Goal: Information Seeking & Learning: Learn about a topic

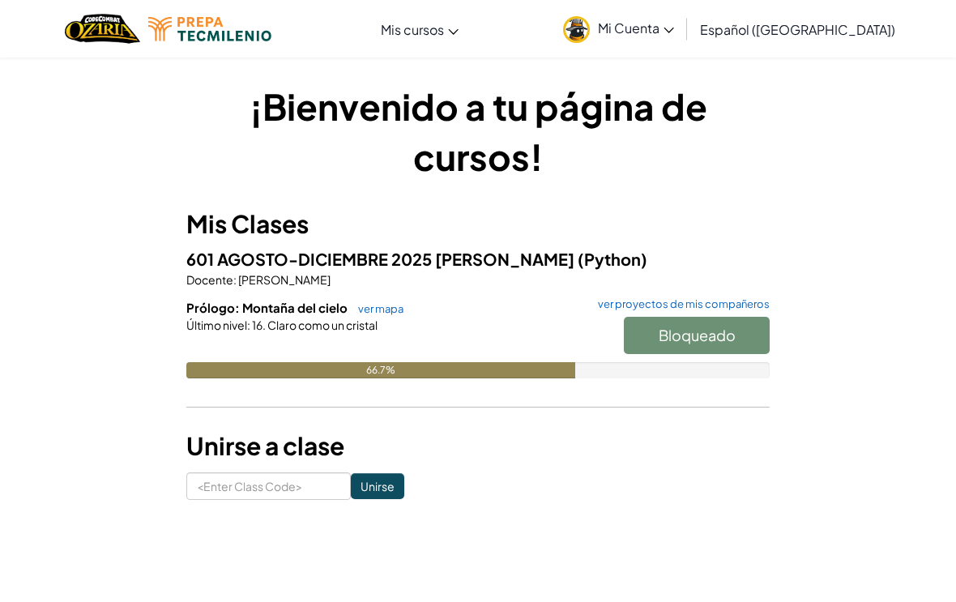
click at [379, 302] on link "ver mapa" at bounding box center [376, 308] width 53 height 13
click at [368, 318] on span "Claro como un cristal" at bounding box center [322, 325] width 112 height 15
click at [387, 319] on div "Último nivel : 16. Claro como un cristal" at bounding box center [478, 325] width 584 height 16
click at [381, 310] on link "ver mapa" at bounding box center [376, 308] width 53 height 13
click at [380, 309] on link "ver mapa" at bounding box center [376, 308] width 53 height 13
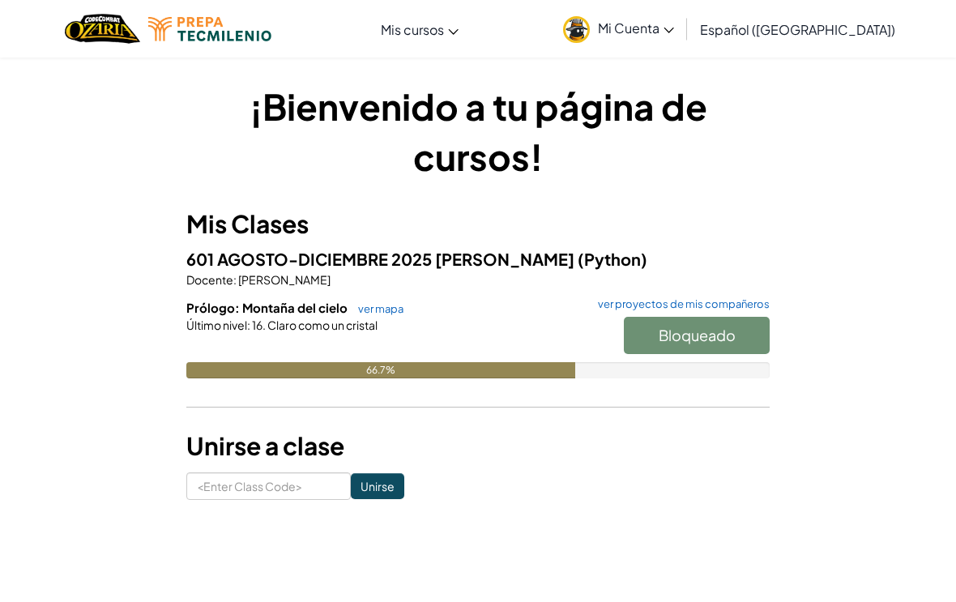
click at [364, 302] on link "ver mapa" at bounding box center [376, 308] width 53 height 13
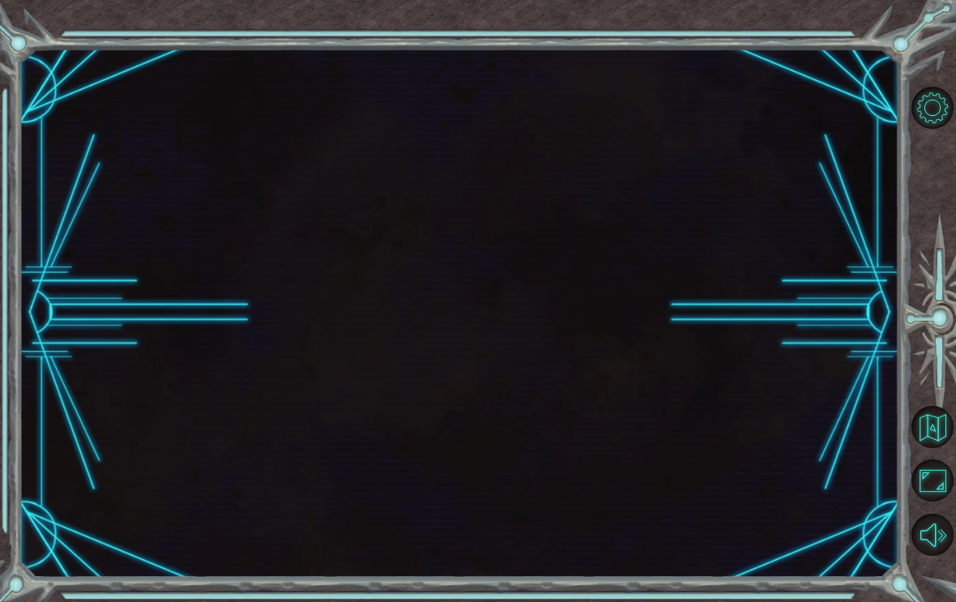
click at [368, 307] on div at bounding box center [459, 313] width 880 height 530
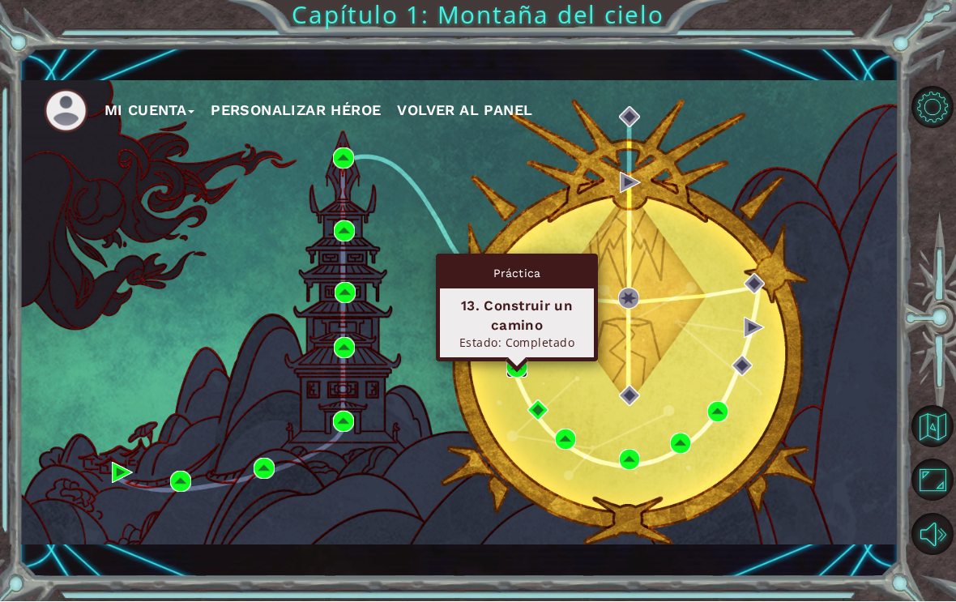
click at [513, 379] on img at bounding box center [517, 367] width 21 height 21
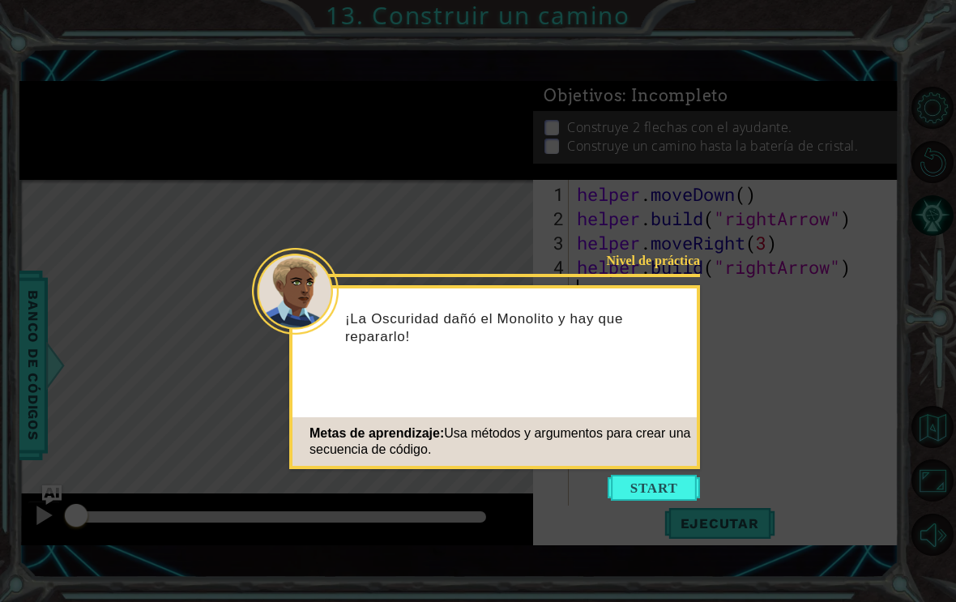
click at [675, 484] on button "Start" at bounding box center [654, 488] width 92 height 26
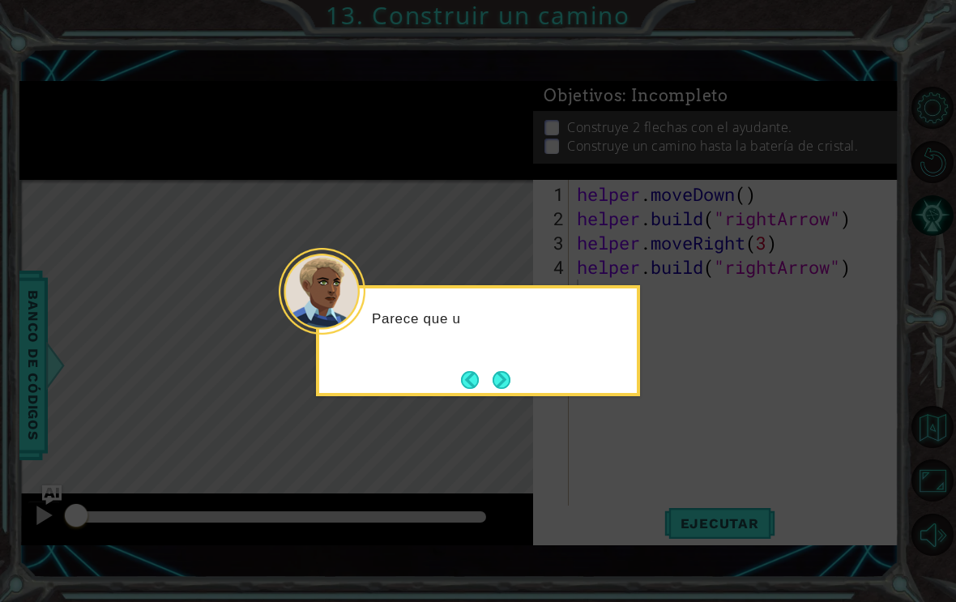
click at [713, 439] on icon at bounding box center [478, 314] width 956 height 629
click at [525, 384] on div "Parece que una parte del c" at bounding box center [478, 340] width 324 height 111
click at [500, 389] on button "Next" at bounding box center [502, 380] width 18 height 18
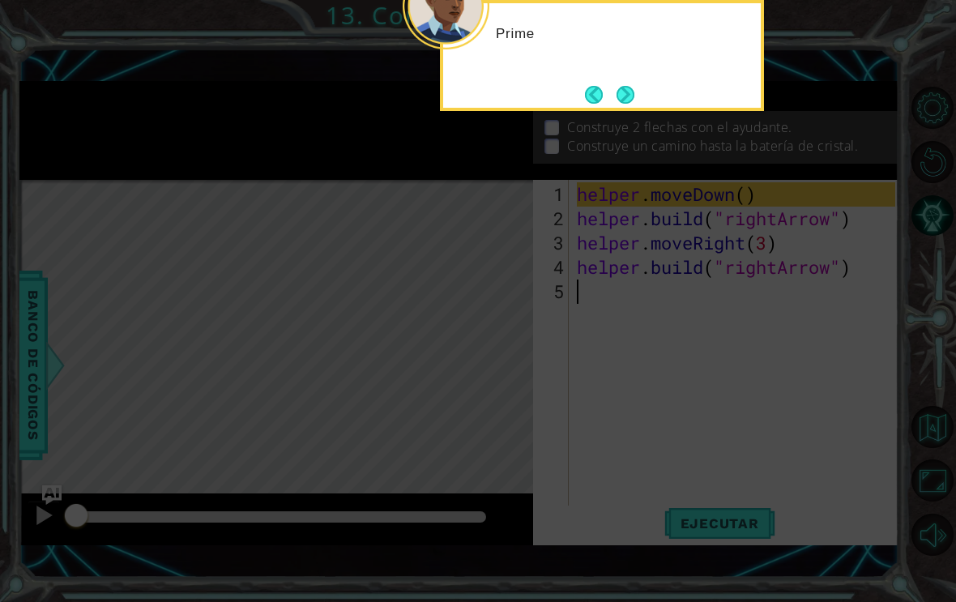
click at [661, 306] on icon at bounding box center [478, 156] width 956 height 946
click at [815, 199] on icon at bounding box center [478, 156] width 956 height 946
click at [622, 92] on button "Next" at bounding box center [626, 95] width 18 height 18
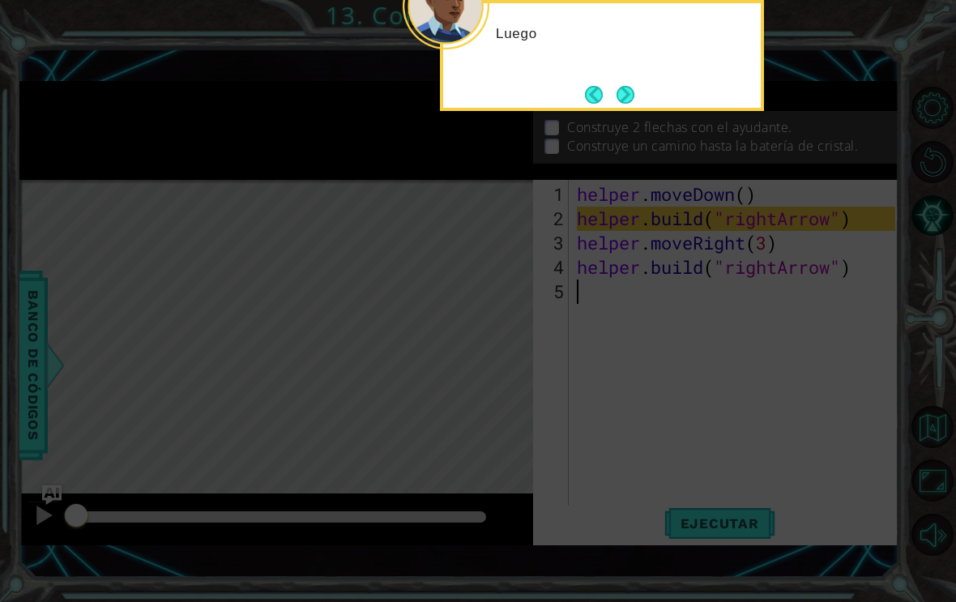
click at [624, 92] on button "Next" at bounding box center [626, 95] width 18 height 18
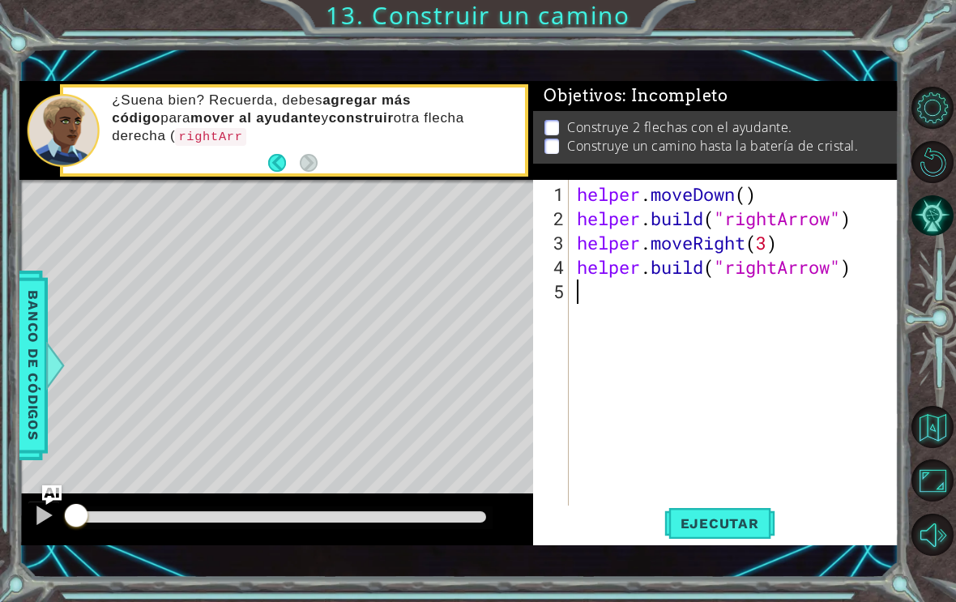
click at [719, 532] on span "Ejecutar" at bounding box center [720, 523] width 111 height 16
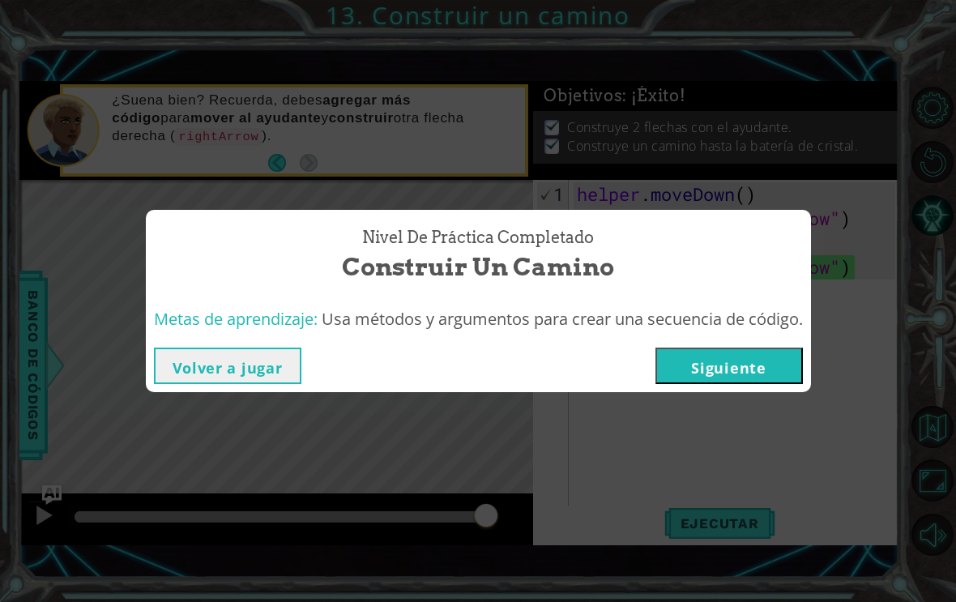
click at [284, 456] on div "Nivel de práctica Completado Construir un camino Metas de aprendizaje: Usa méto…" at bounding box center [478, 301] width 956 height 602
click at [302, 505] on div "Nivel de práctica Completado Construir un camino Metas de aprendizaje: Usa méto…" at bounding box center [478, 301] width 956 height 602
click at [262, 380] on button "Volver a jugar" at bounding box center [228, 366] width 148 height 36
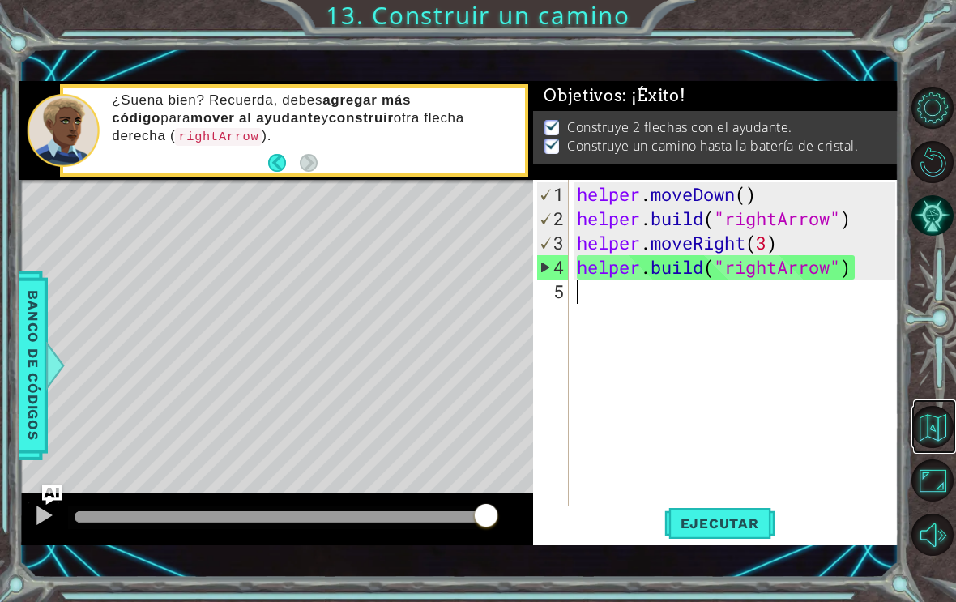
click at [937, 448] on button "Volver al mapa" at bounding box center [933, 427] width 42 height 42
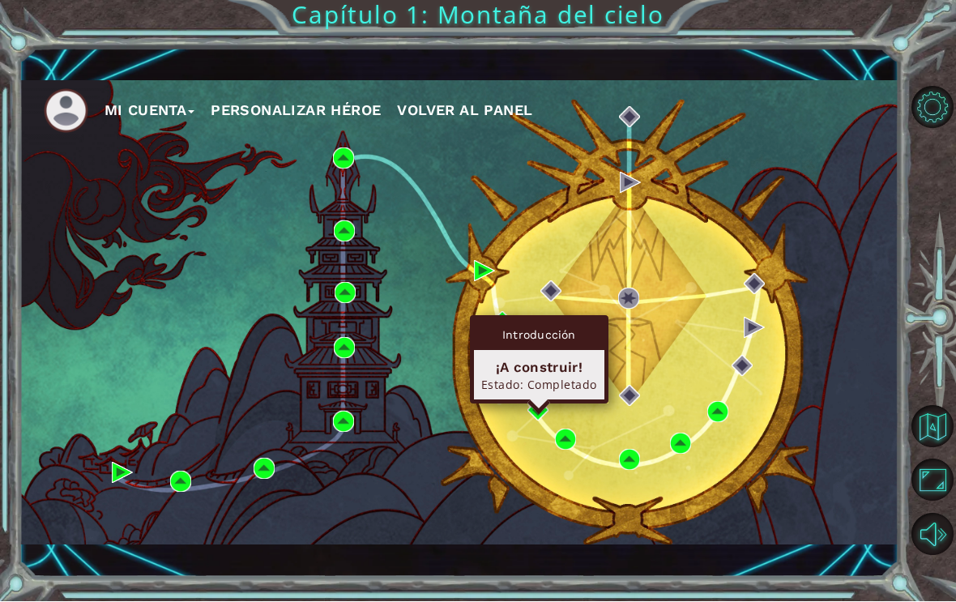
click at [548, 443] on div "Mi Cuenta Personalizar héroe Volver al panel" at bounding box center [459, 313] width 880 height 464
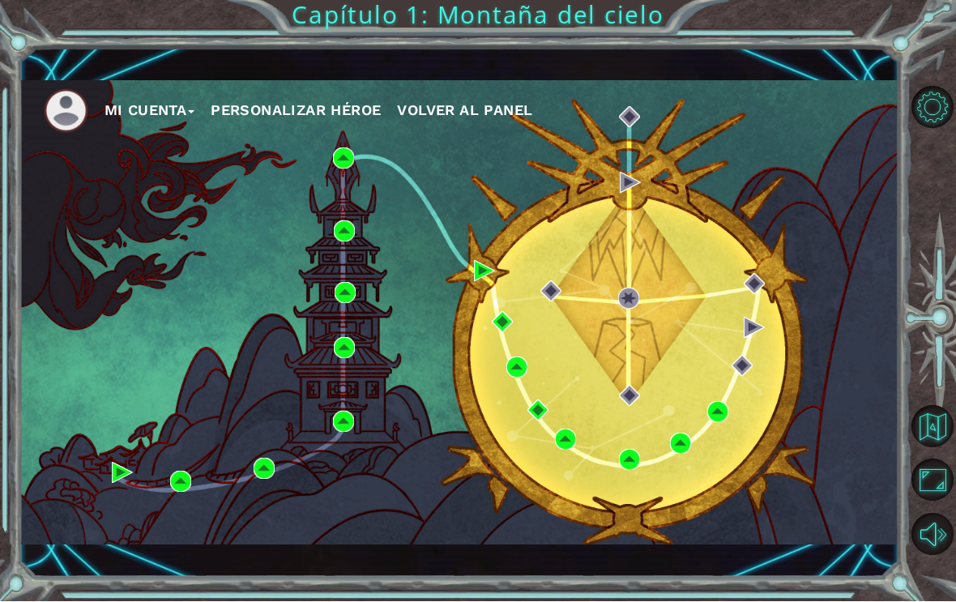
click at [566, 494] on div "Mi Cuenta Personalizar héroe Volver al panel" at bounding box center [459, 313] width 880 height 464
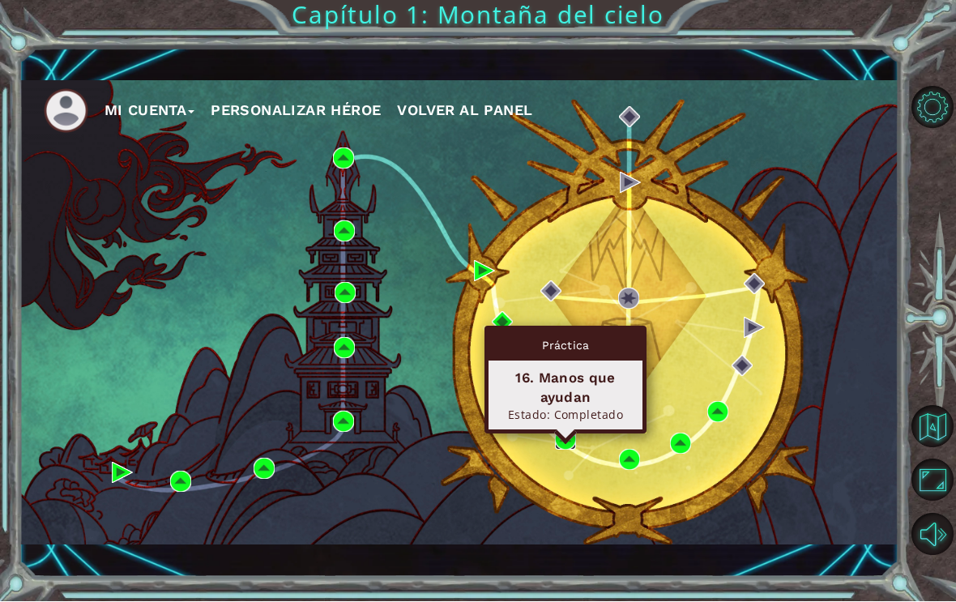
click at [563, 446] on img at bounding box center [565, 440] width 21 height 21
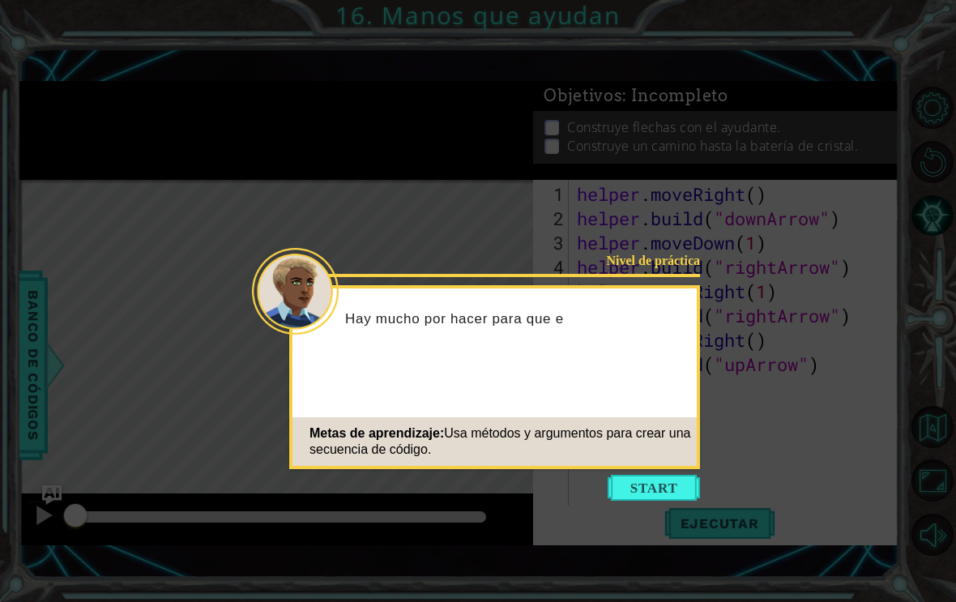
click at [655, 496] on button "Start" at bounding box center [654, 488] width 92 height 26
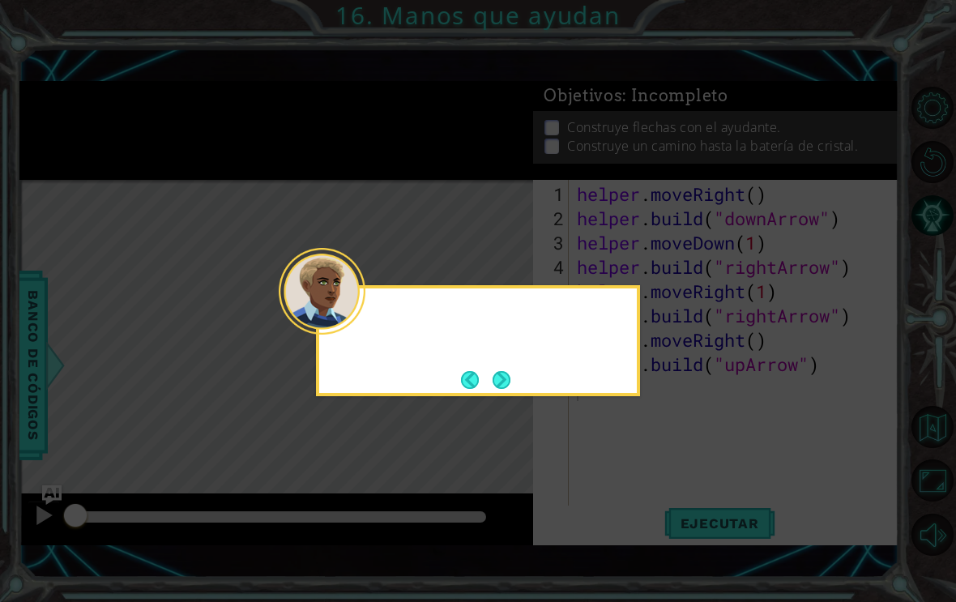
click at [652, 480] on icon at bounding box center [478, 314] width 956 height 629
click at [498, 384] on button "Next" at bounding box center [502, 380] width 18 height 18
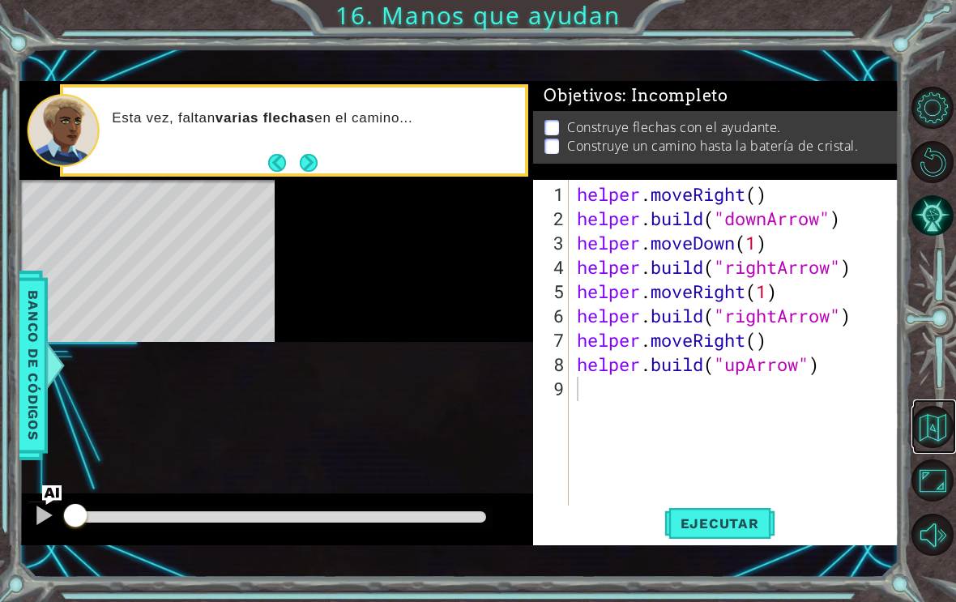
click at [923, 435] on button "Volver al mapa" at bounding box center [933, 427] width 42 height 42
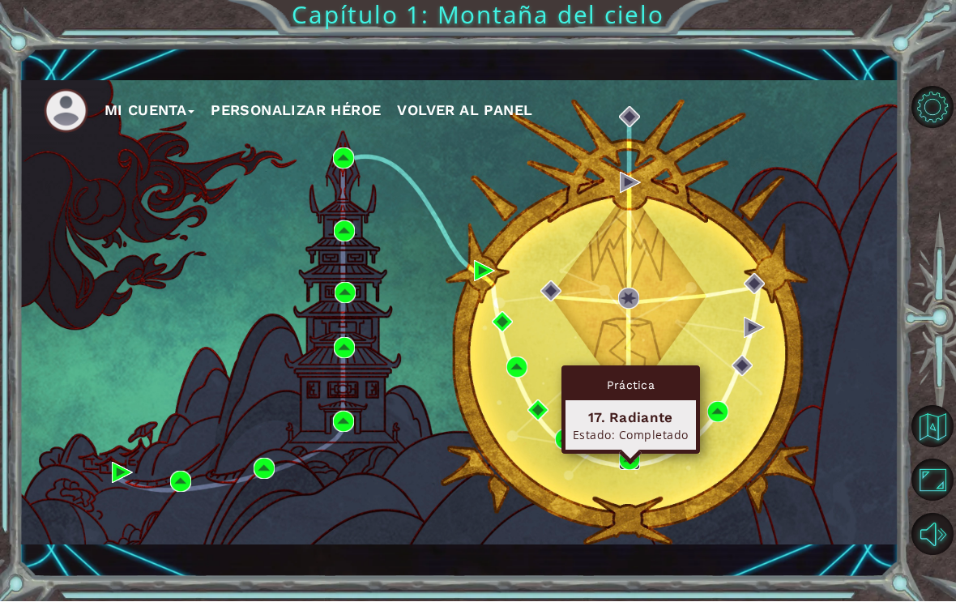
click at [626, 467] on img at bounding box center [629, 460] width 21 height 21
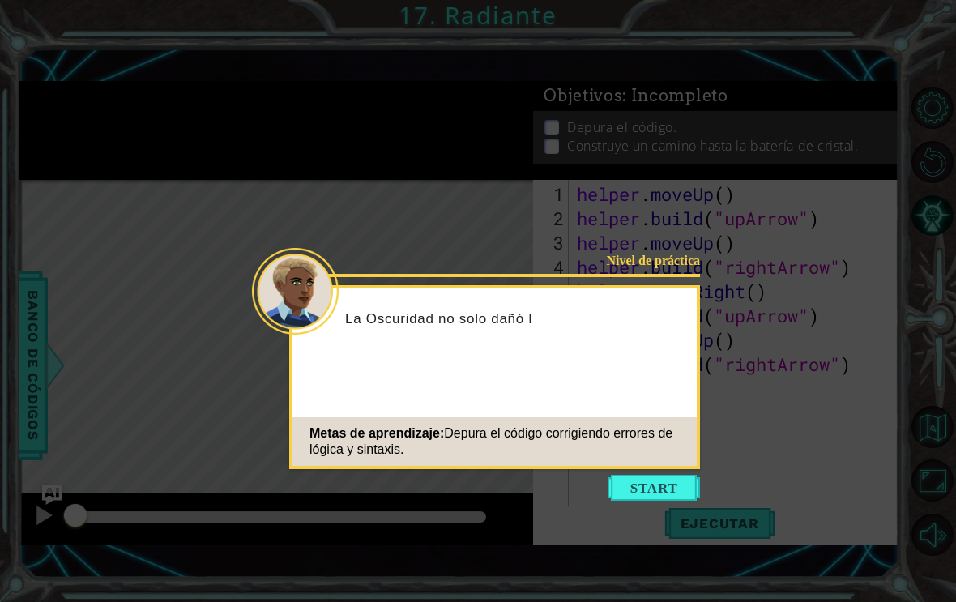
click at [645, 494] on button "Start" at bounding box center [654, 488] width 92 height 26
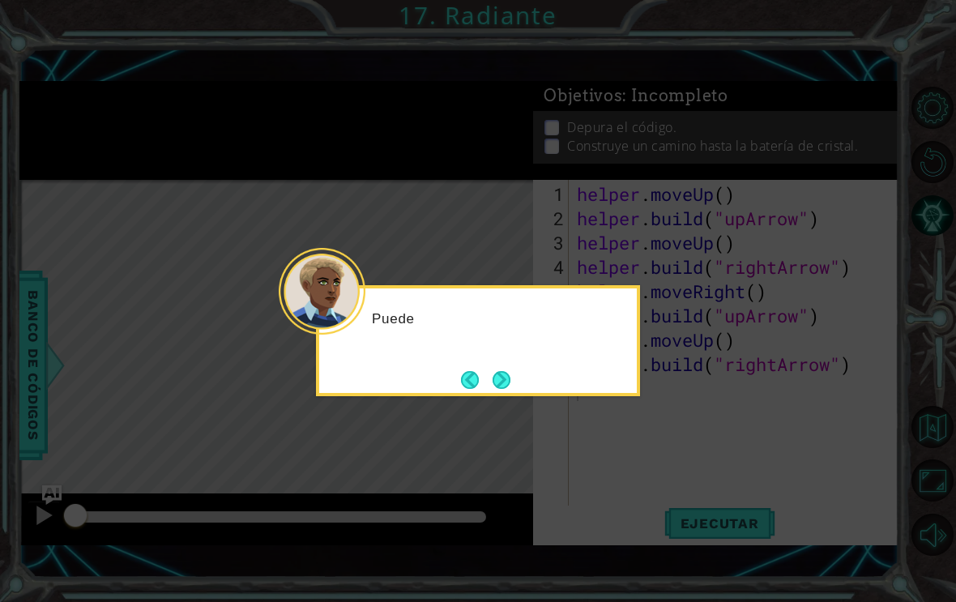
click at [615, 438] on icon at bounding box center [478, 314] width 956 height 629
click at [509, 373] on button "Next" at bounding box center [502, 380] width 18 height 18
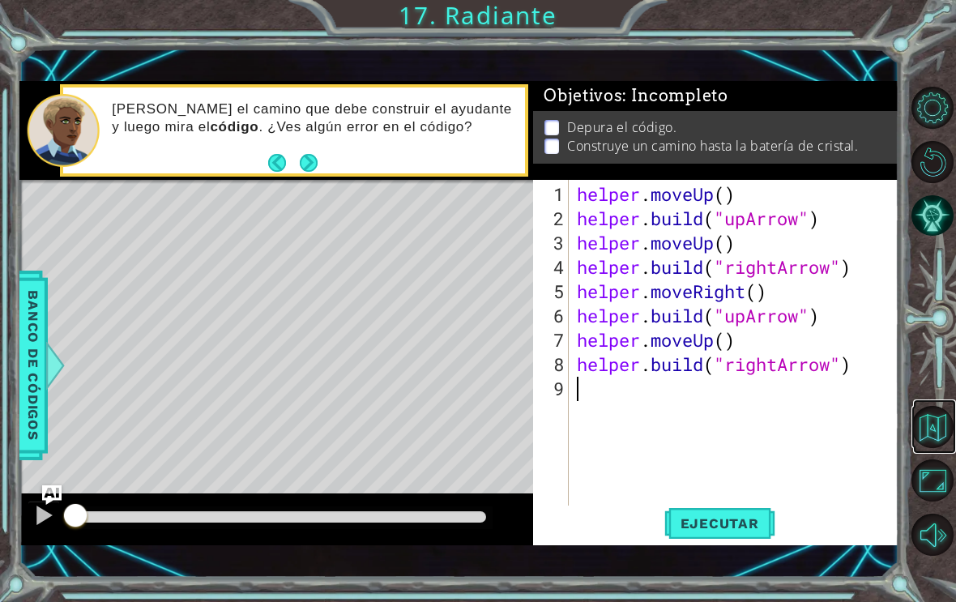
click at [931, 448] on button "Volver al mapa" at bounding box center [933, 427] width 42 height 42
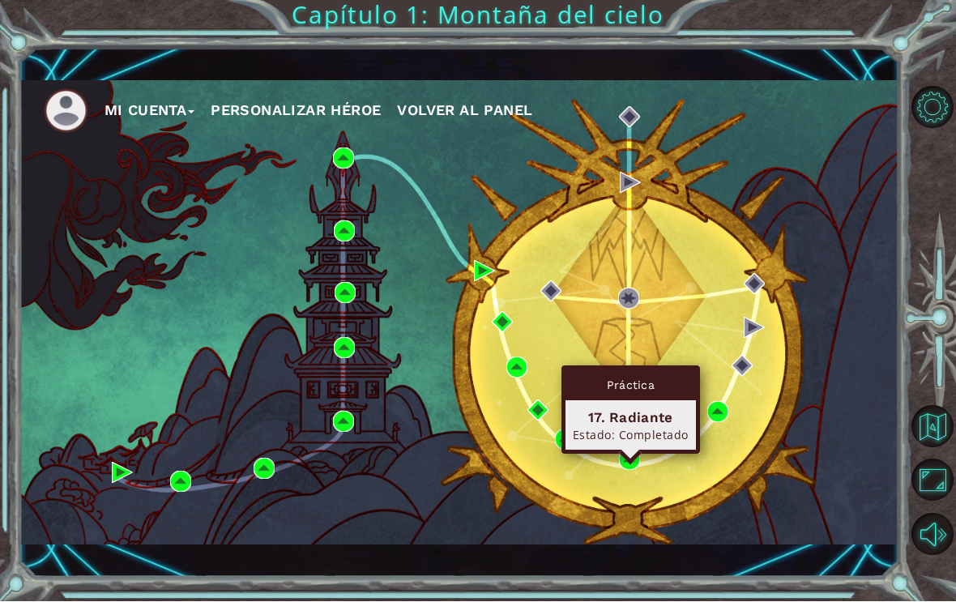
click at [684, 443] on div "17. Radiante Estado: Completado" at bounding box center [631, 425] width 130 height 49
click at [674, 444] on div "17. Radiante Estado: Completado" at bounding box center [631, 425] width 130 height 49
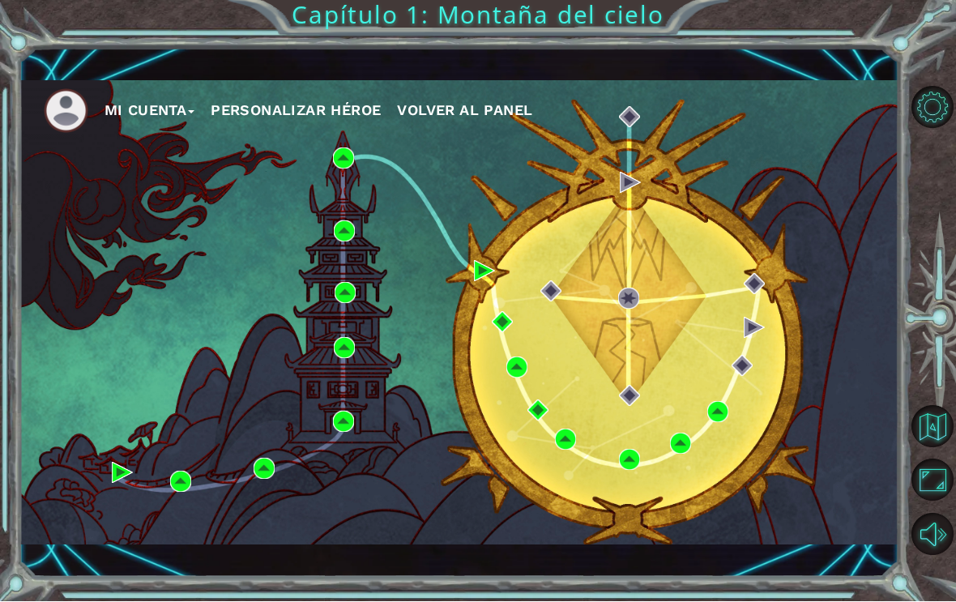
click at [762, 444] on div "Mi Cuenta Personalizar héroe Volver al panel" at bounding box center [459, 313] width 880 height 464
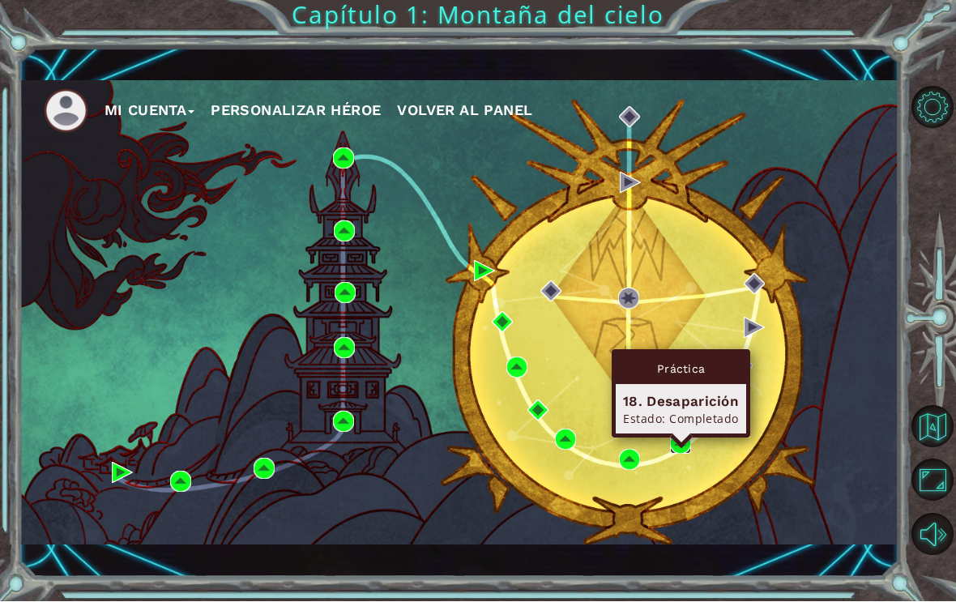
click at [680, 452] on img at bounding box center [680, 444] width 21 height 21
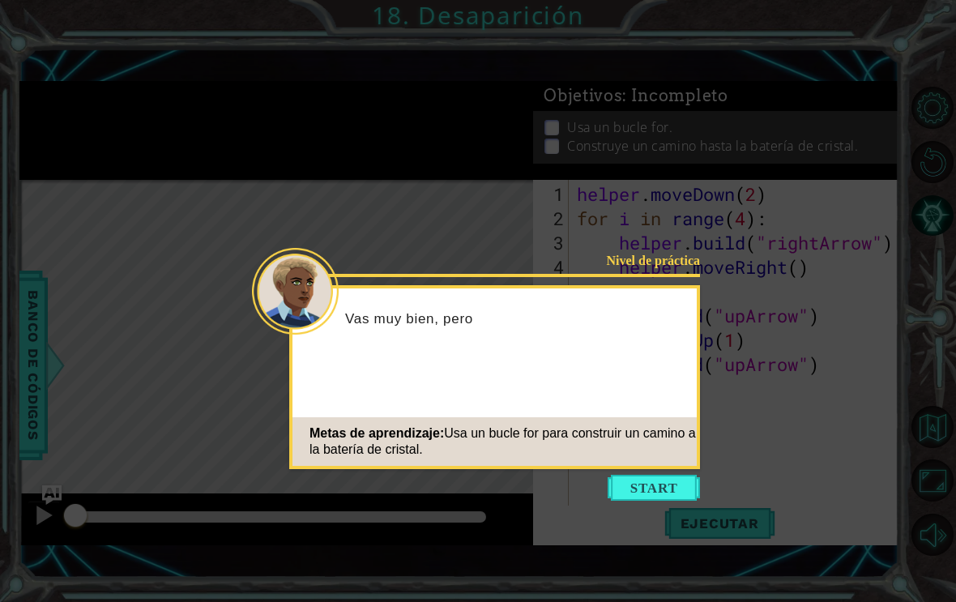
click at [665, 484] on button "Start" at bounding box center [654, 488] width 92 height 26
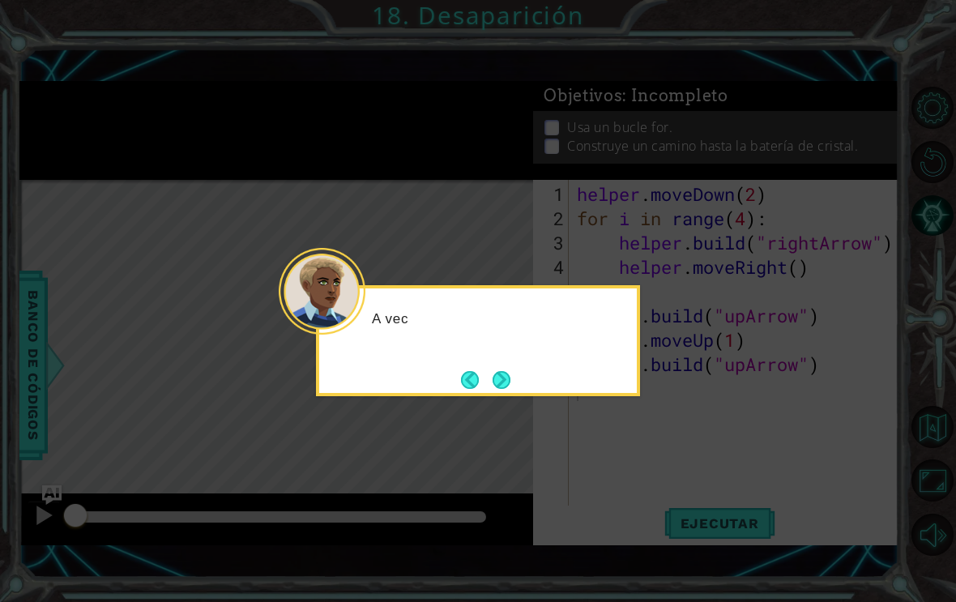
click at [511, 374] on button "Next" at bounding box center [502, 380] width 18 height 18
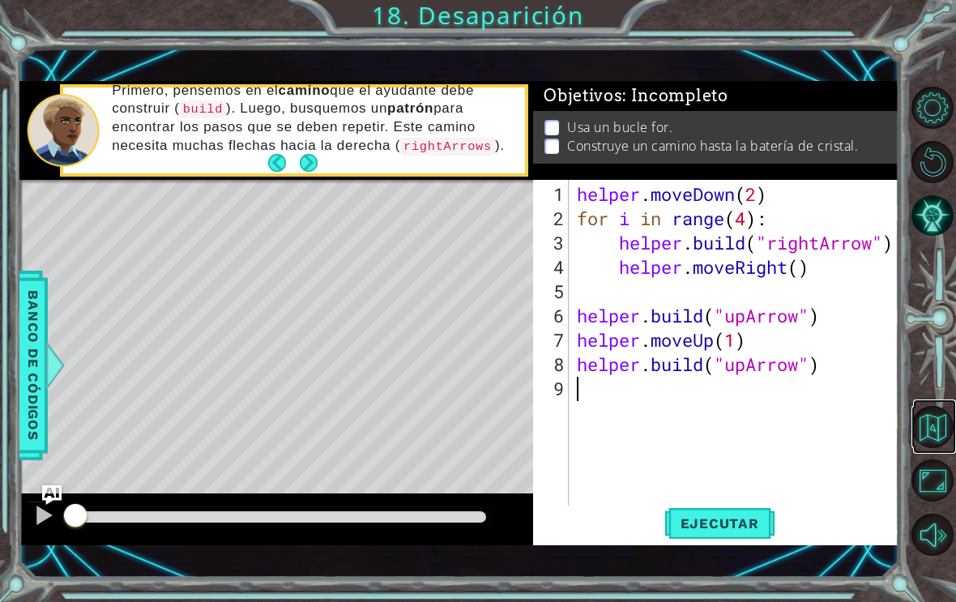
click at [939, 447] on button "Volver al mapa" at bounding box center [933, 427] width 42 height 42
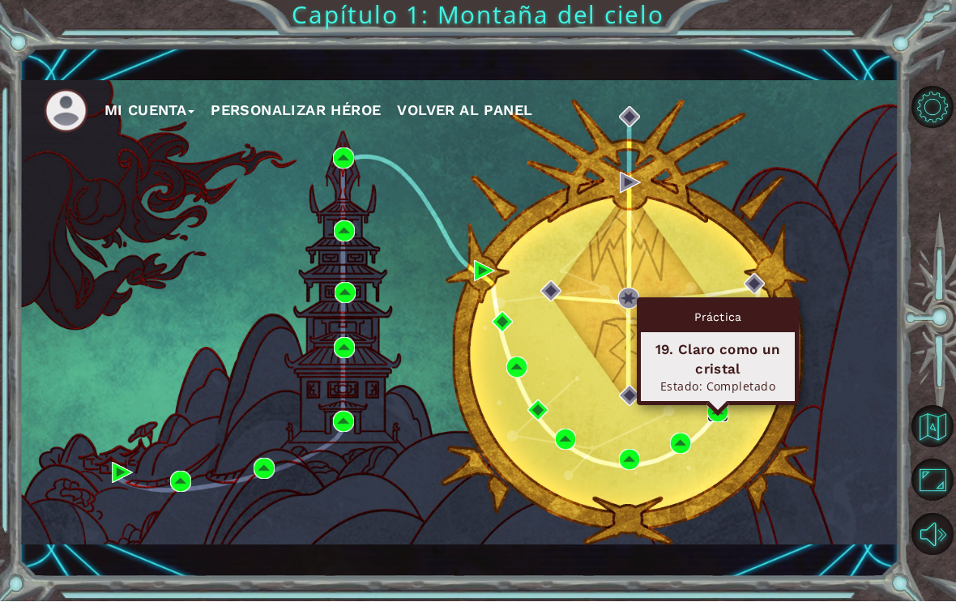
click at [716, 415] on img at bounding box center [718, 412] width 21 height 21
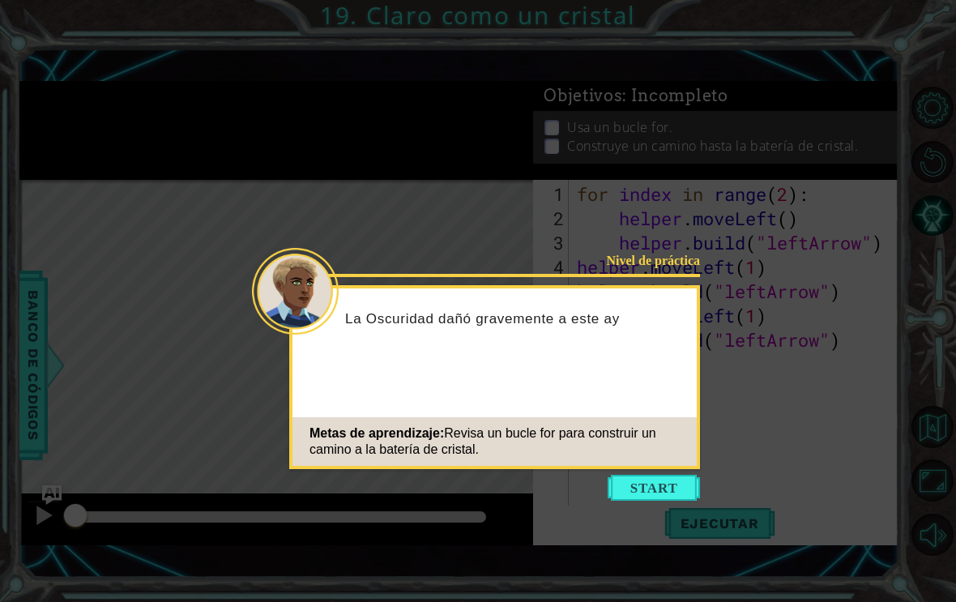
click at [663, 494] on button "Start" at bounding box center [654, 488] width 92 height 26
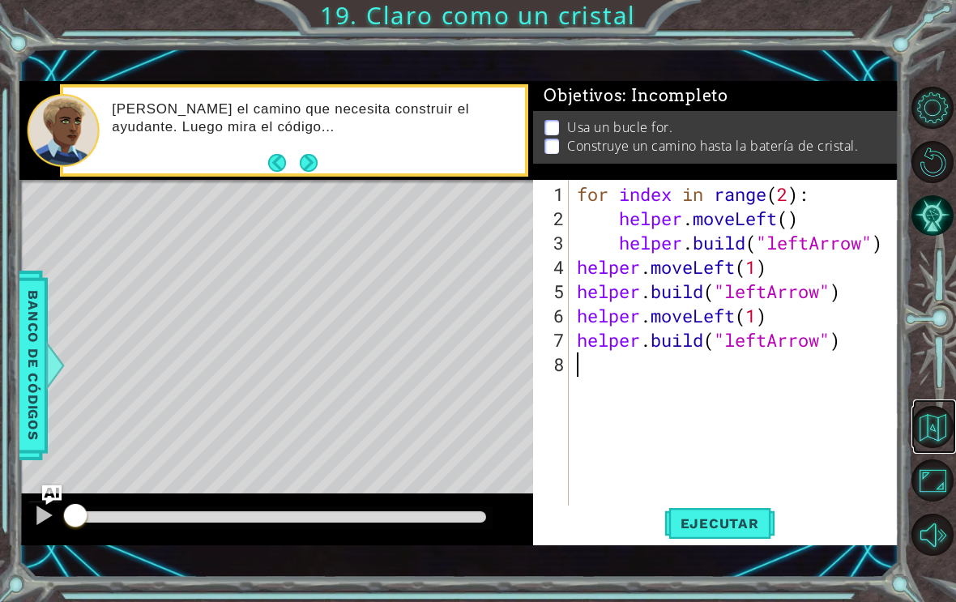
click at [918, 444] on button "Volver al mapa" at bounding box center [933, 427] width 42 height 42
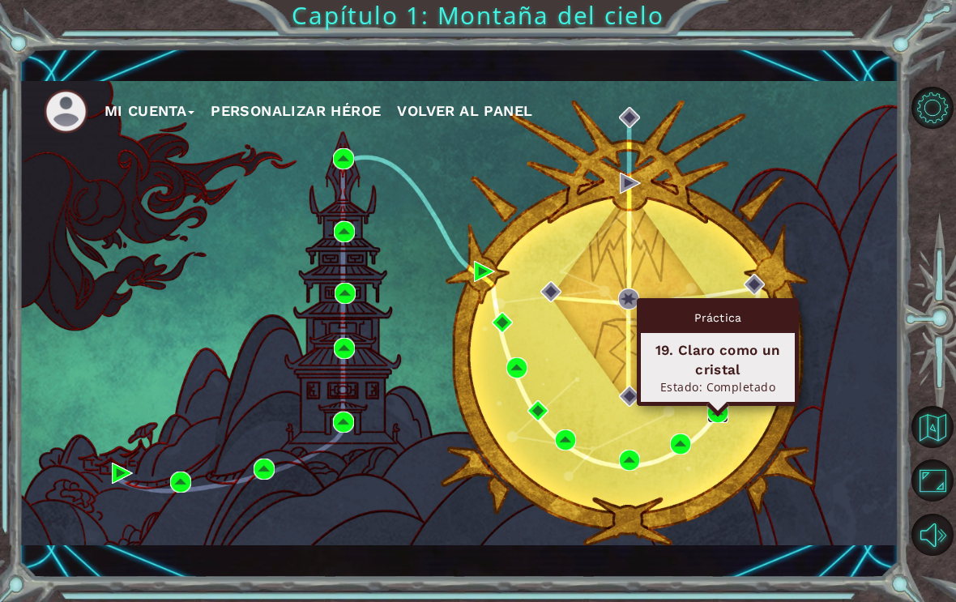
click at [708, 423] on img at bounding box center [718, 412] width 21 height 21
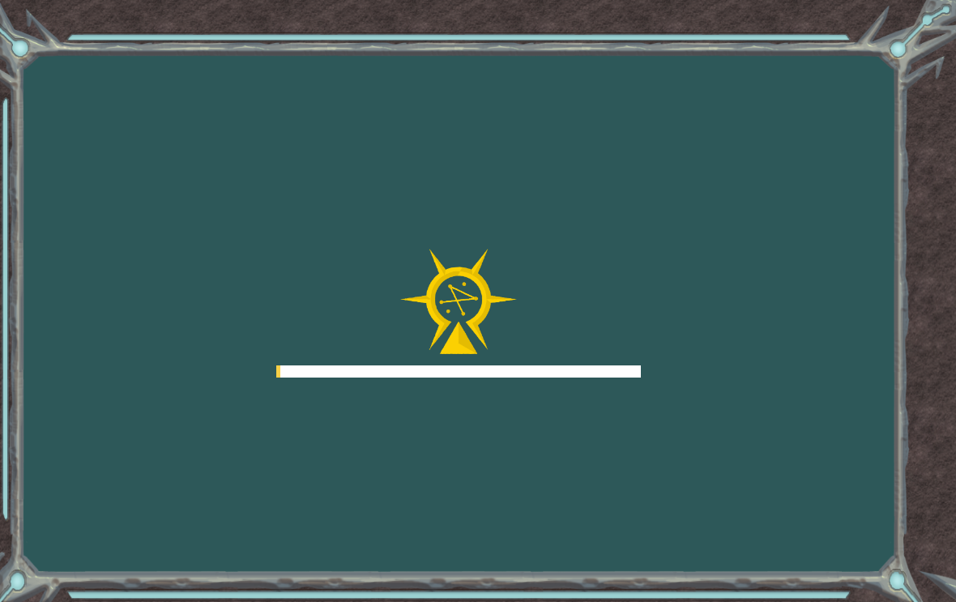
click at [727, 422] on div "Goals Error cargando del servidor Deberás unirte a un curso para jugar a este n…" at bounding box center [478, 301] width 956 height 602
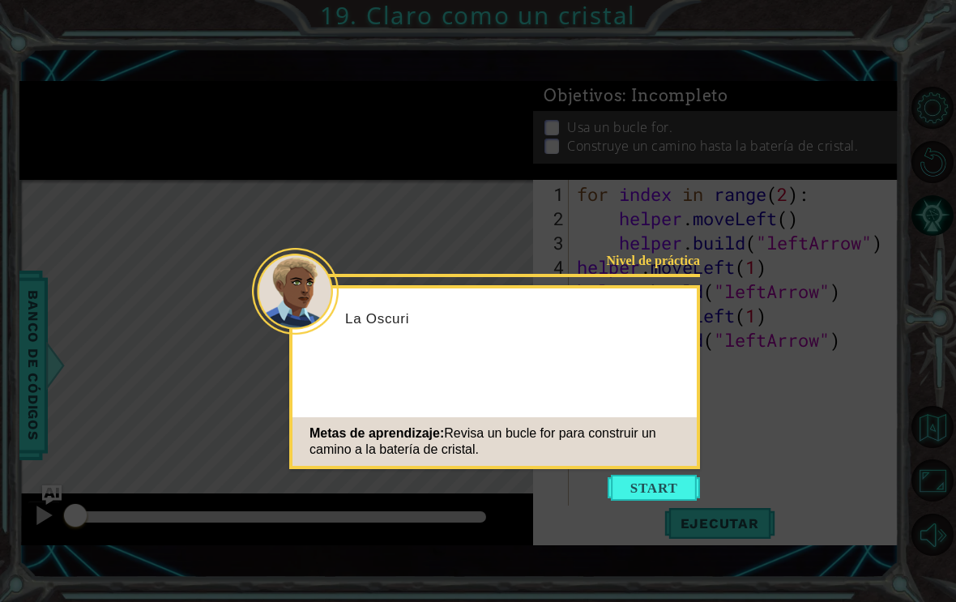
click at [678, 481] on button "Start" at bounding box center [654, 488] width 92 height 26
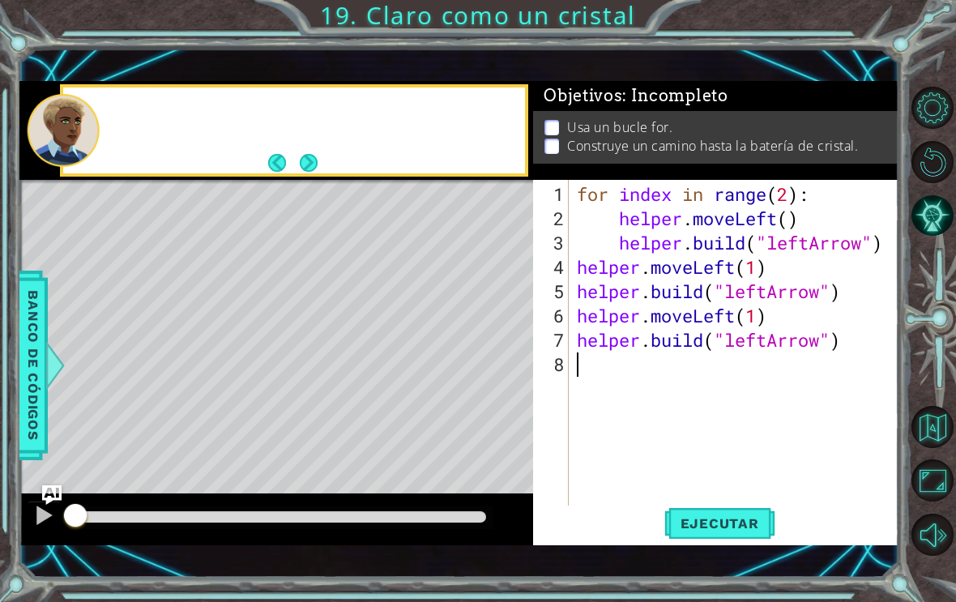
click at [747, 532] on span "Ejecutar" at bounding box center [720, 523] width 111 height 16
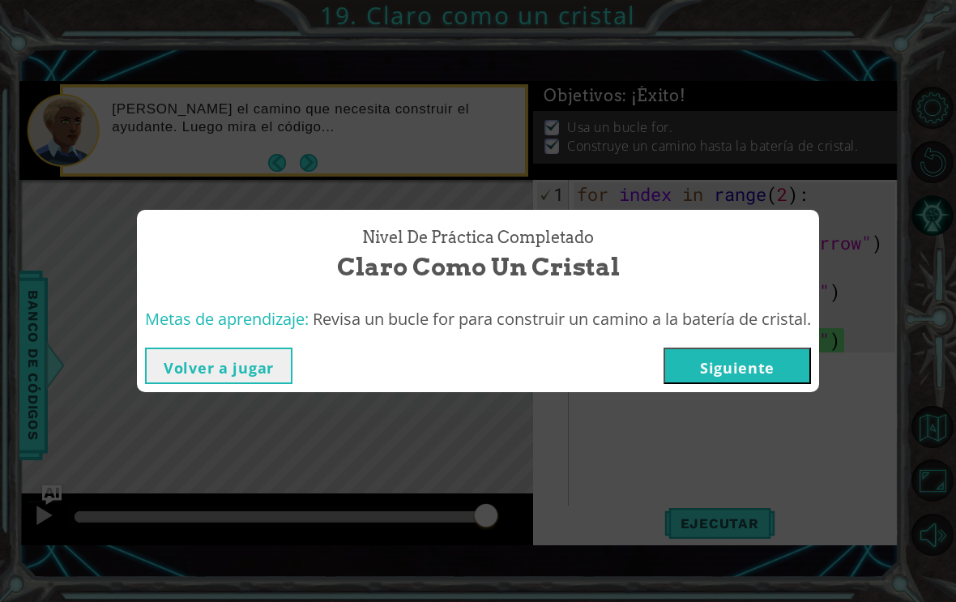
click at [785, 384] on button "Siguiente" at bounding box center [738, 366] width 148 height 36
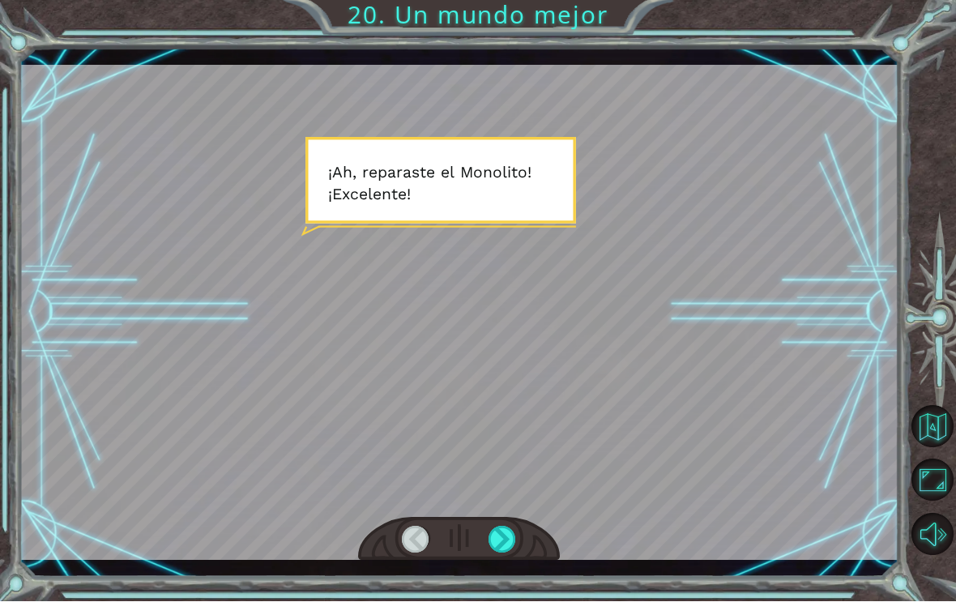
click at [515, 554] on div at bounding box center [503, 540] width 28 height 27
click at [500, 554] on div at bounding box center [503, 540] width 28 height 27
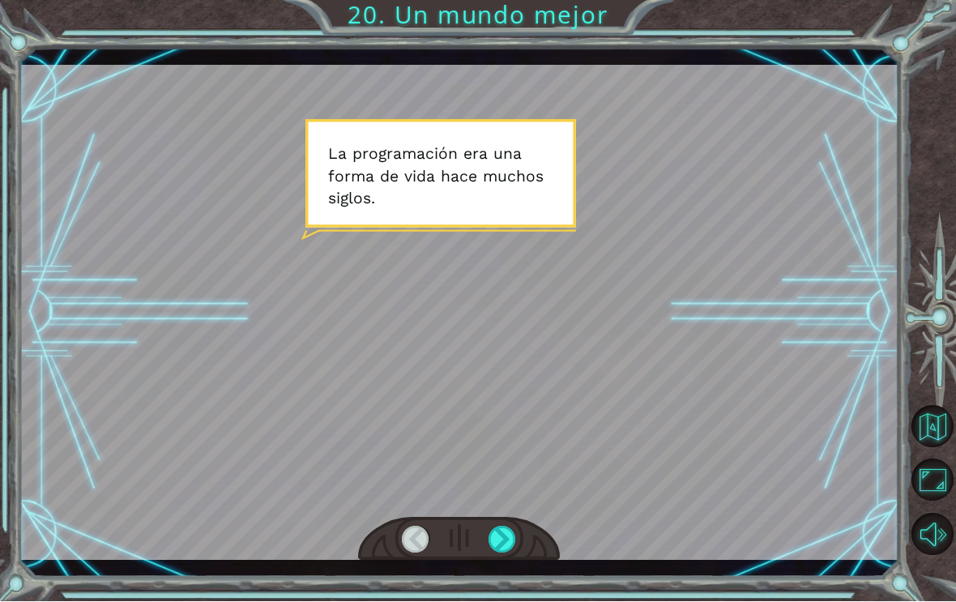
click at [515, 549] on div at bounding box center [503, 540] width 28 height 27
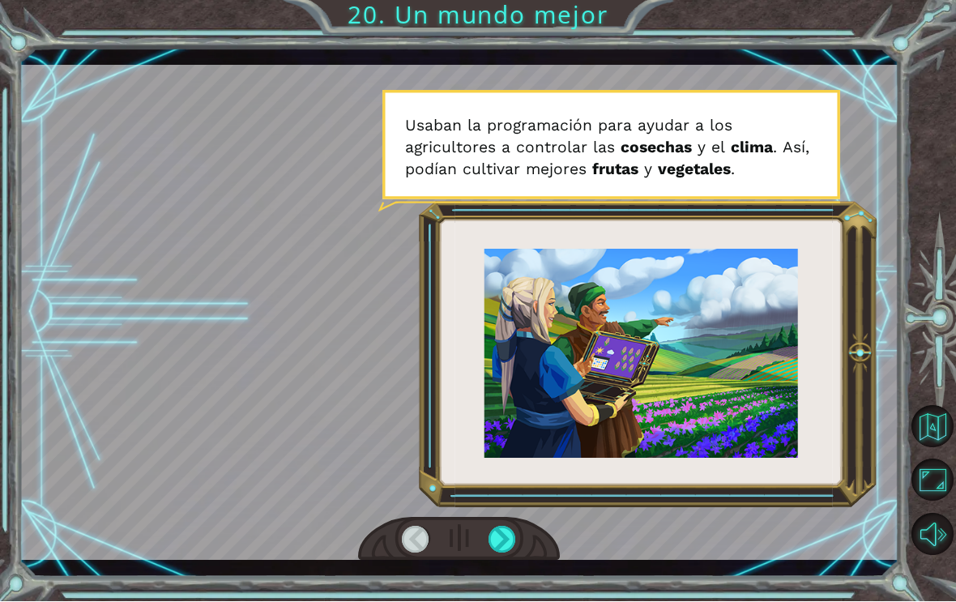
click at [498, 576] on div "¡ A h , r e p a r a s t e e l M o n o l i t o ! ¡ E x c e l e n t e ! Y t o d o…" at bounding box center [459, 313] width 880 height 530
click at [504, 541] on div at bounding box center [503, 540] width 28 height 27
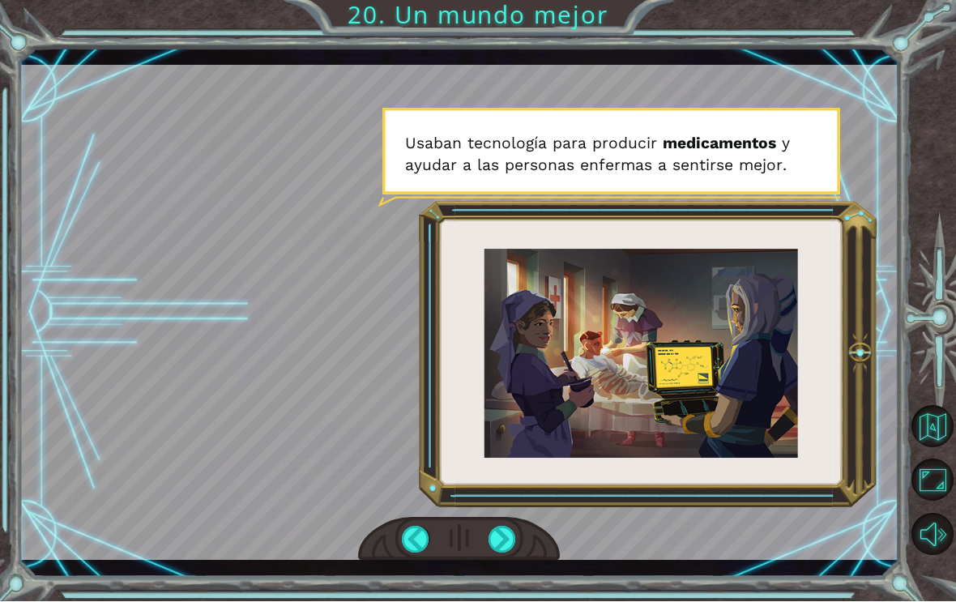
click at [516, 552] on div at bounding box center [503, 540] width 28 height 27
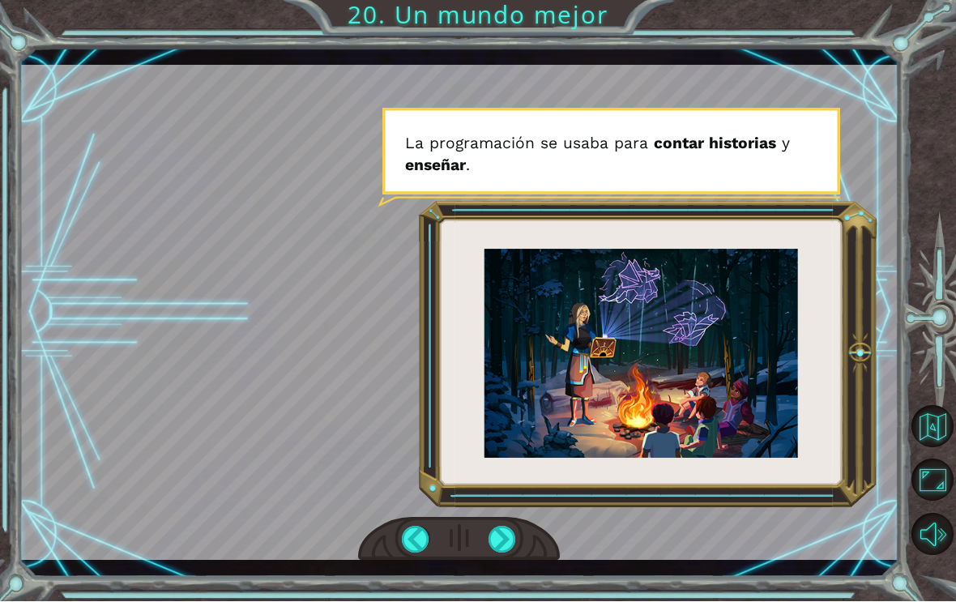
click at [515, 554] on div at bounding box center [503, 540] width 28 height 27
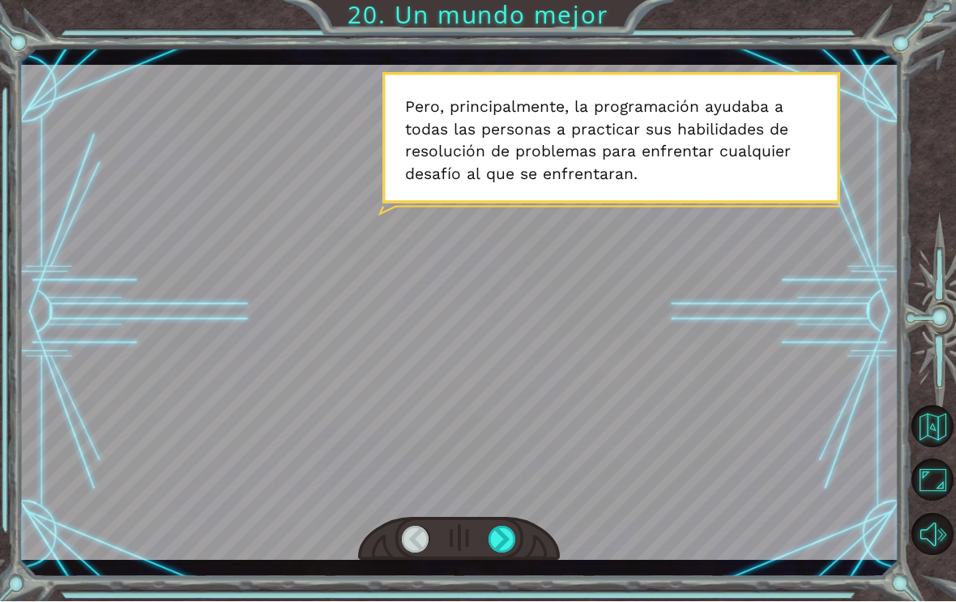
click at [532, 562] on div at bounding box center [459, 540] width 203 height 45
click at [496, 554] on div at bounding box center [503, 540] width 28 height 27
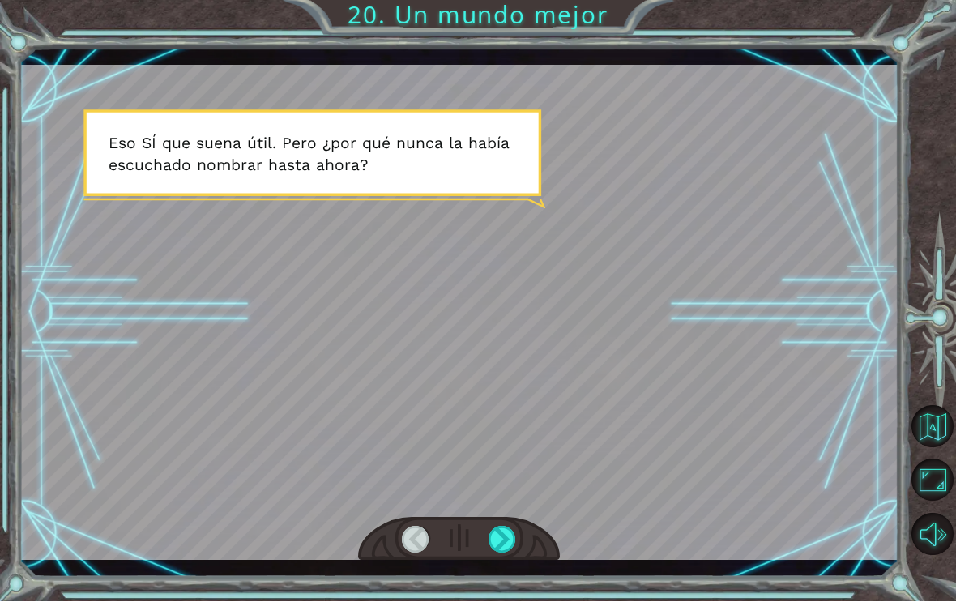
click at [514, 548] on div at bounding box center [503, 540] width 28 height 27
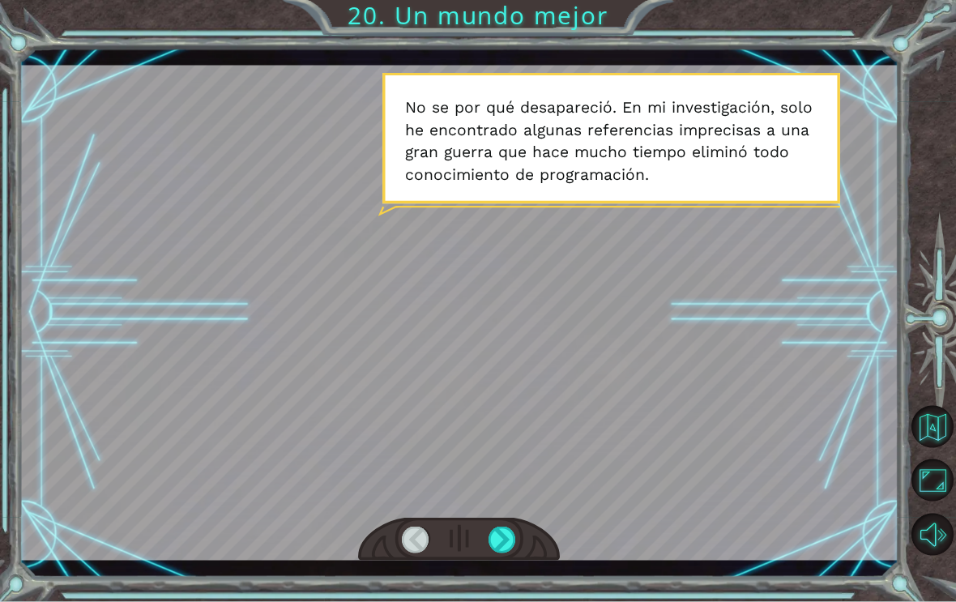
click at [484, 549] on div at bounding box center [459, 540] width 203 height 45
click at [498, 552] on div at bounding box center [503, 540] width 28 height 27
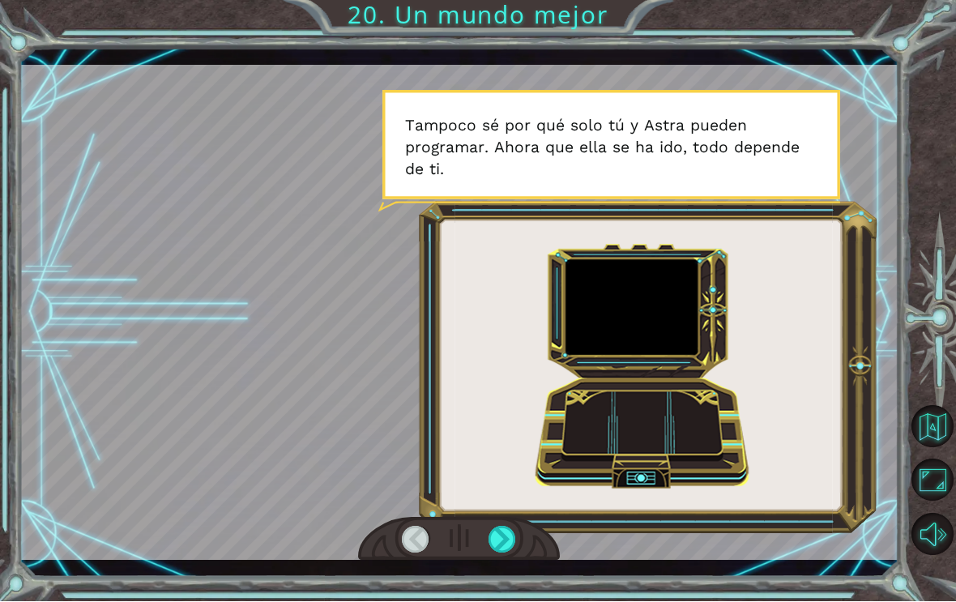
click at [494, 554] on div at bounding box center [503, 540] width 28 height 27
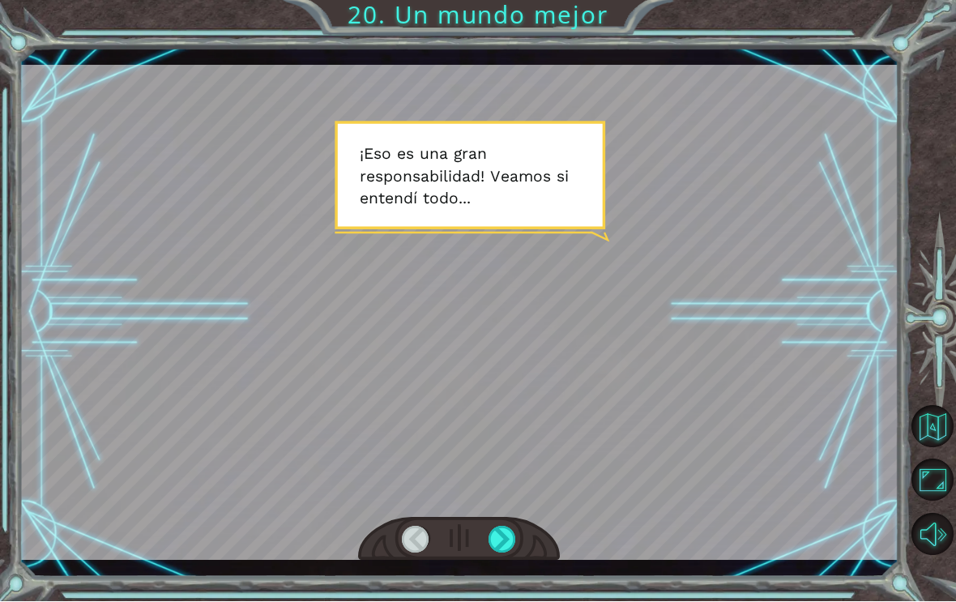
click at [502, 554] on div at bounding box center [503, 540] width 28 height 27
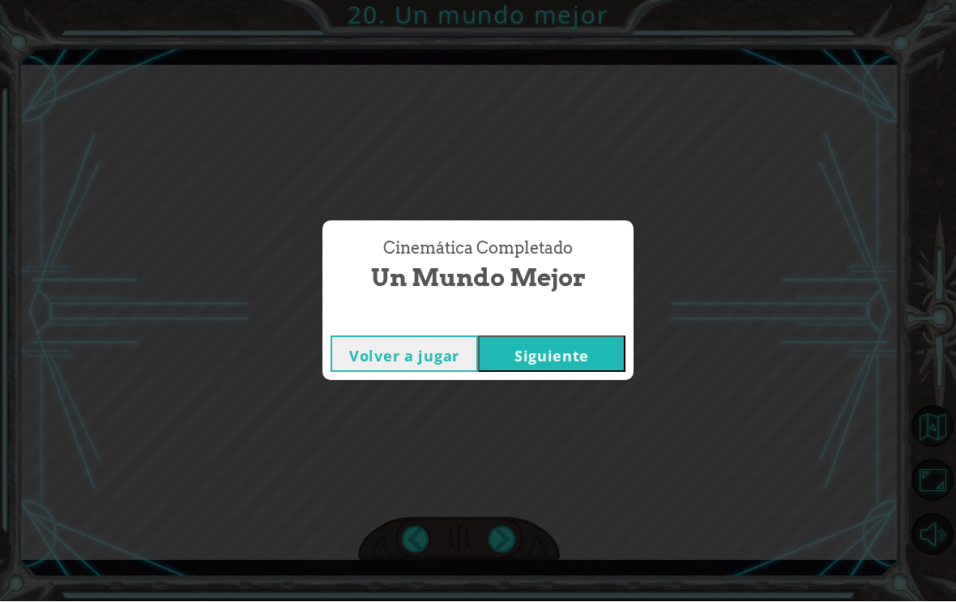
click at [580, 373] on button "Siguiente" at bounding box center [552, 354] width 148 height 36
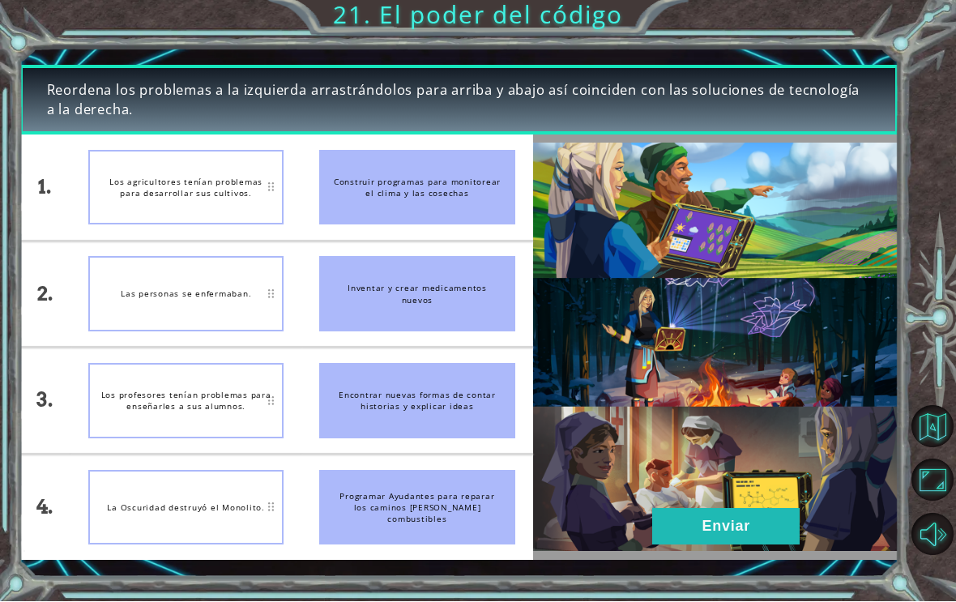
click at [752, 541] on button "Enviar" at bounding box center [726, 527] width 148 height 36
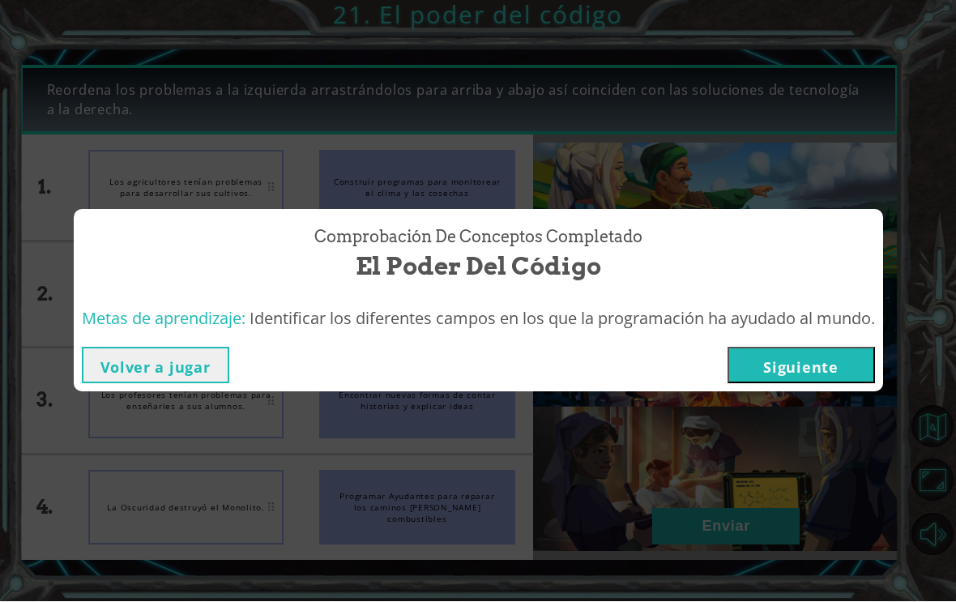
click at [806, 368] on button "Siguiente" at bounding box center [802, 366] width 148 height 36
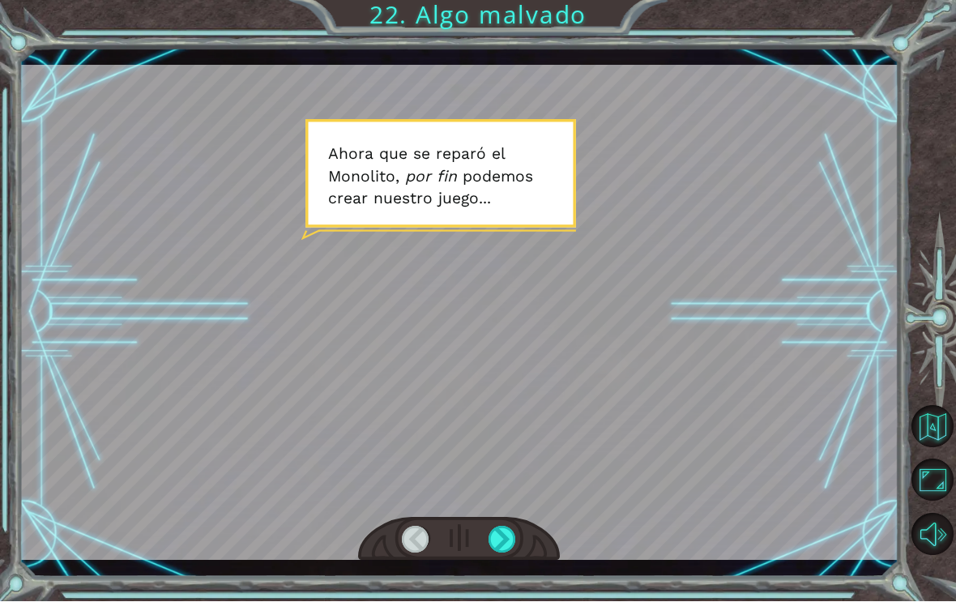
click at [776, 140] on div at bounding box center [459, 313] width 880 height 494
click at [511, 552] on div at bounding box center [503, 540] width 28 height 27
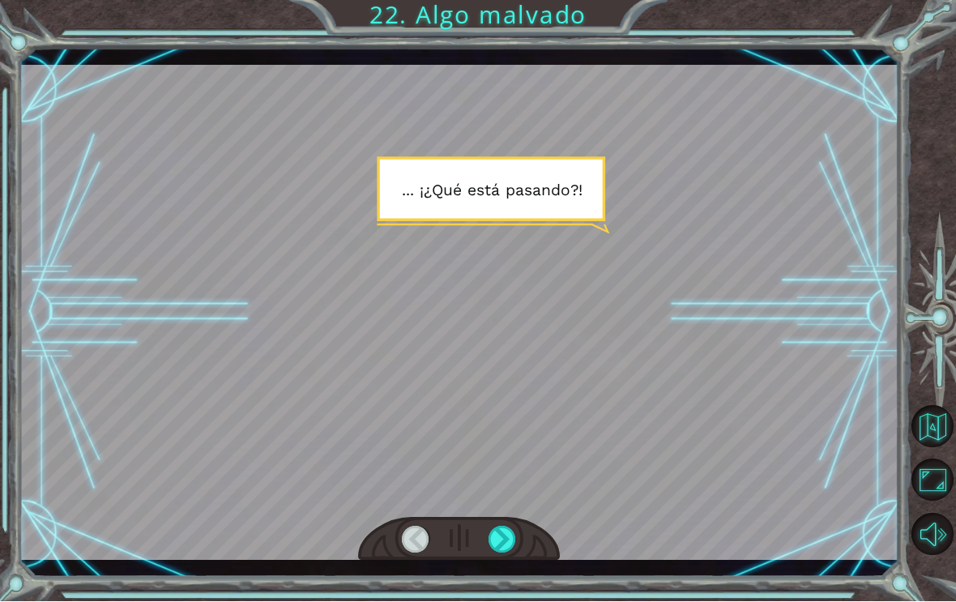
click at [499, 554] on div at bounding box center [503, 540] width 28 height 27
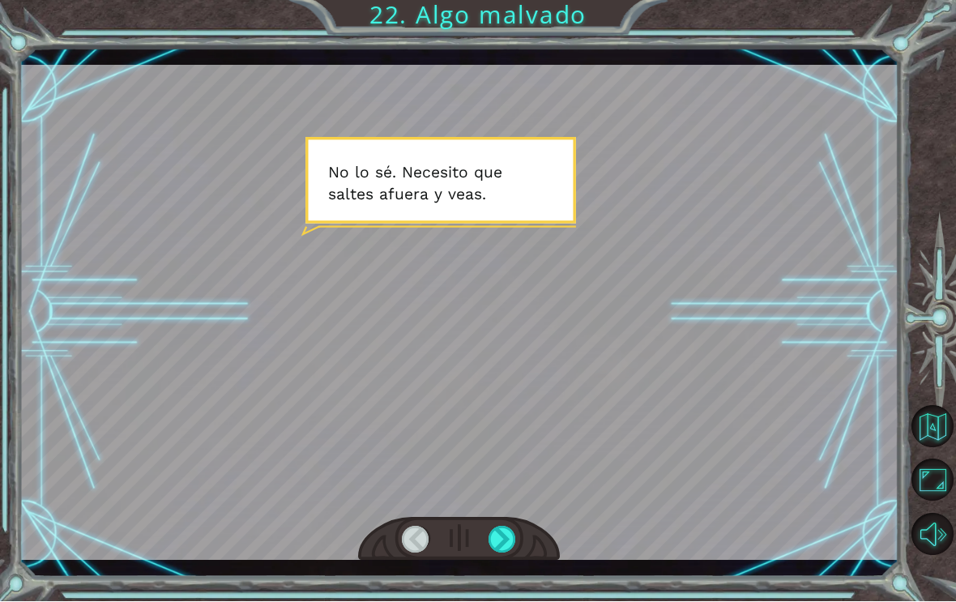
click at [511, 551] on div at bounding box center [503, 540] width 28 height 27
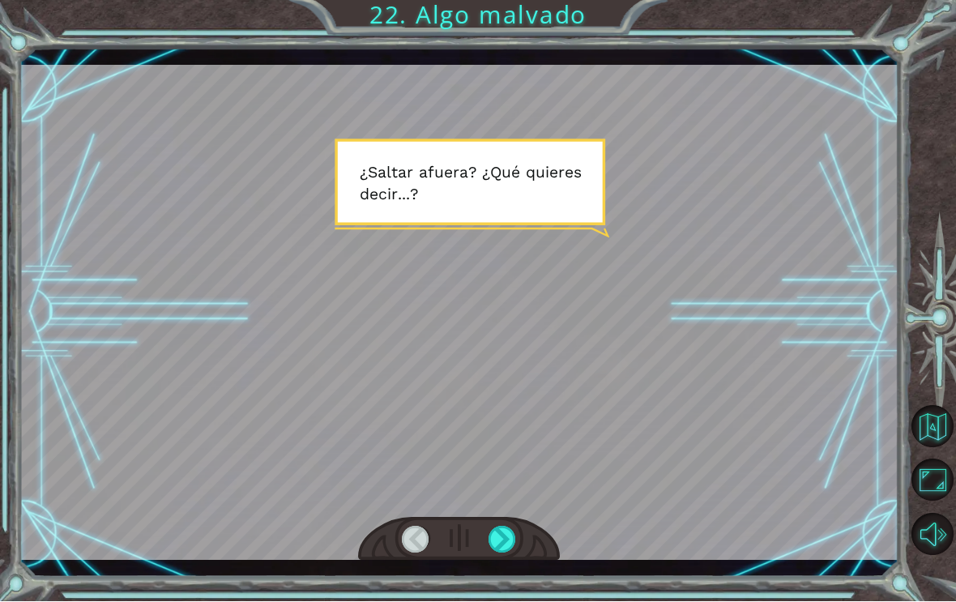
click at [511, 541] on div at bounding box center [503, 540] width 28 height 27
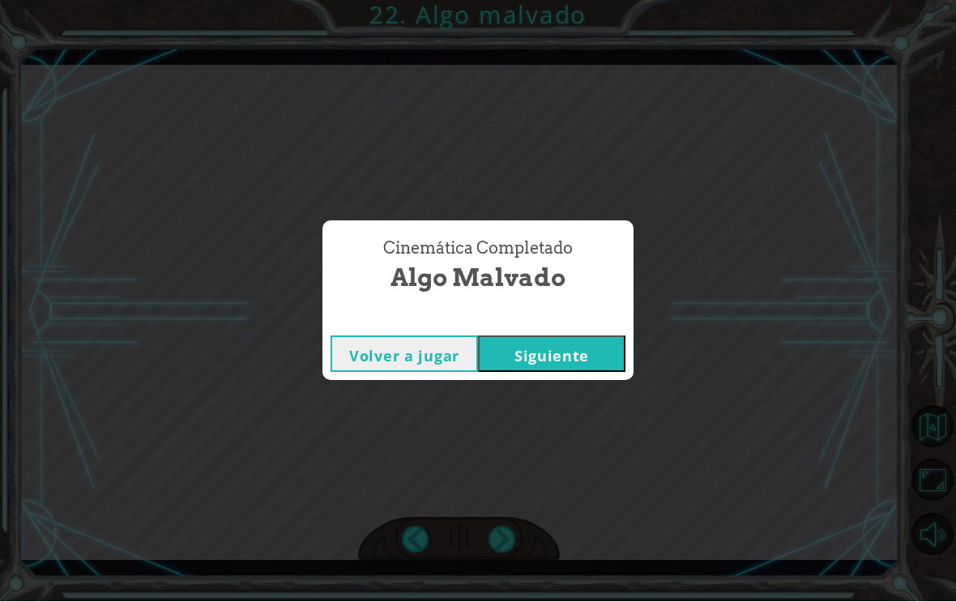
click at [543, 373] on button "Siguiente" at bounding box center [552, 354] width 148 height 36
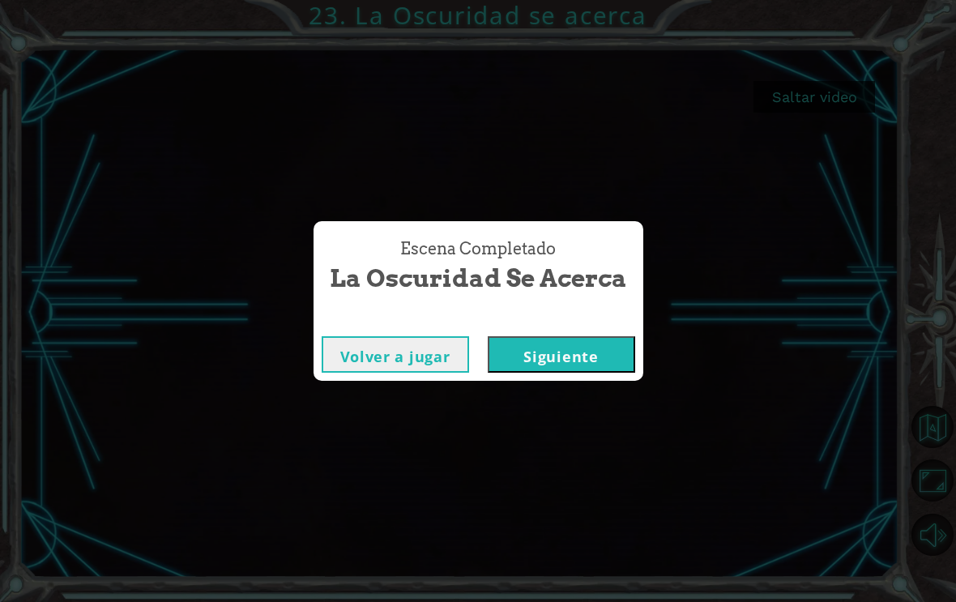
click at [546, 369] on button "Siguiente" at bounding box center [562, 354] width 148 height 36
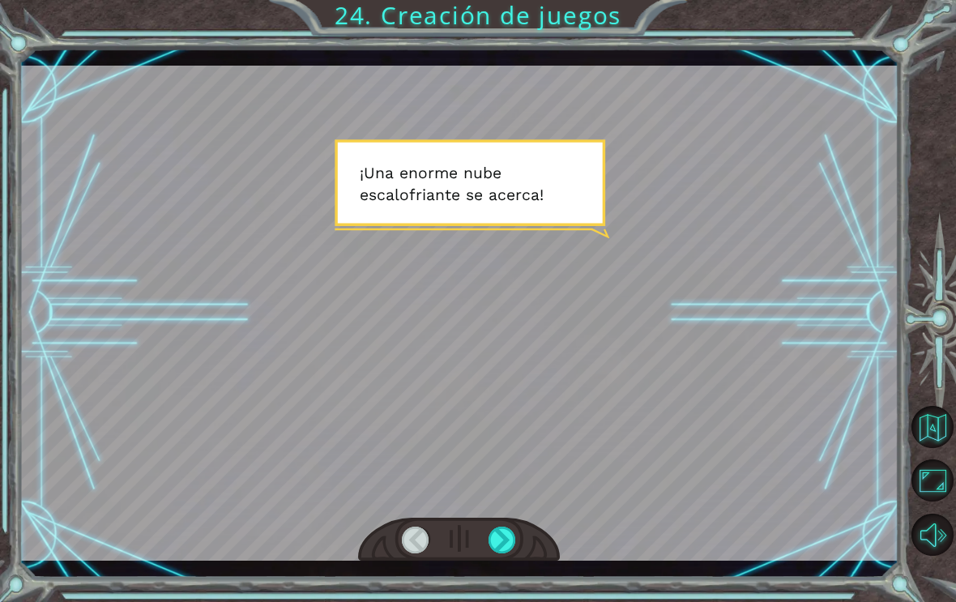
click at [502, 576] on div "Temporary Text ¡ U n a e n o r m e n u b e e s c a l o f r i a n t e s e a c e …" at bounding box center [459, 313] width 880 height 530
click at [507, 554] on div at bounding box center [503, 540] width 28 height 27
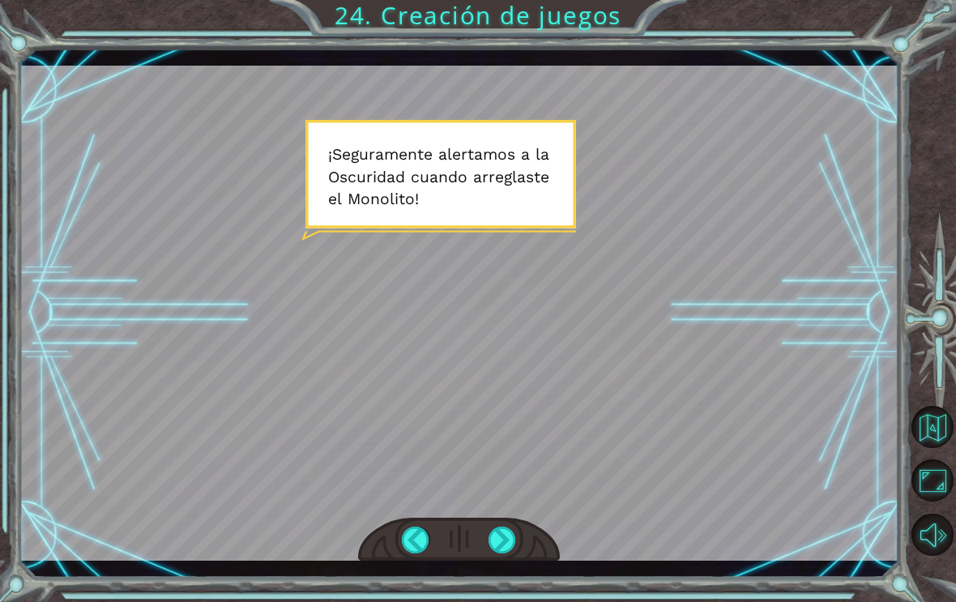
click at [507, 545] on div at bounding box center [503, 540] width 28 height 27
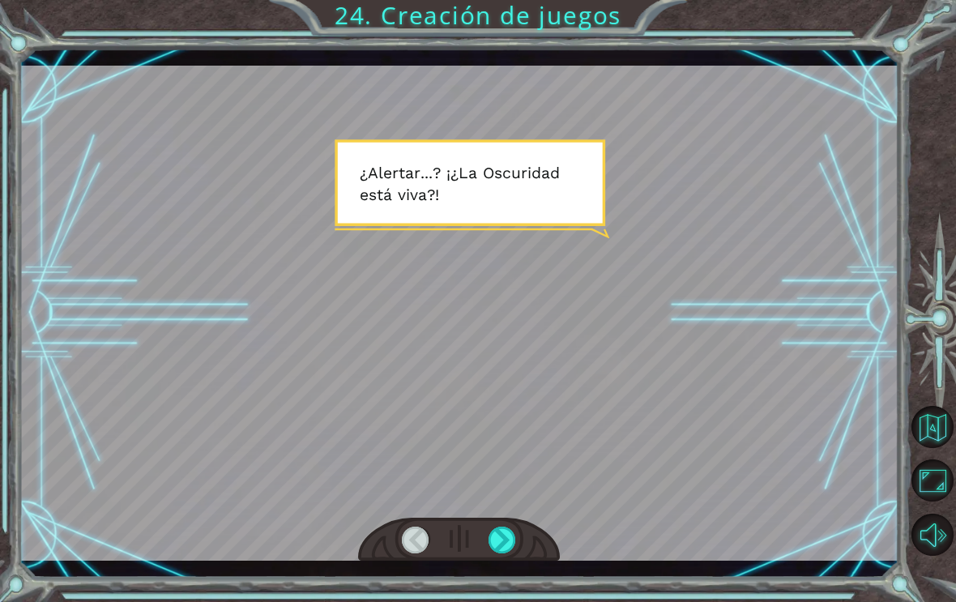
click at [515, 554] on div at bounding box center [503, 540] width 28 height 27
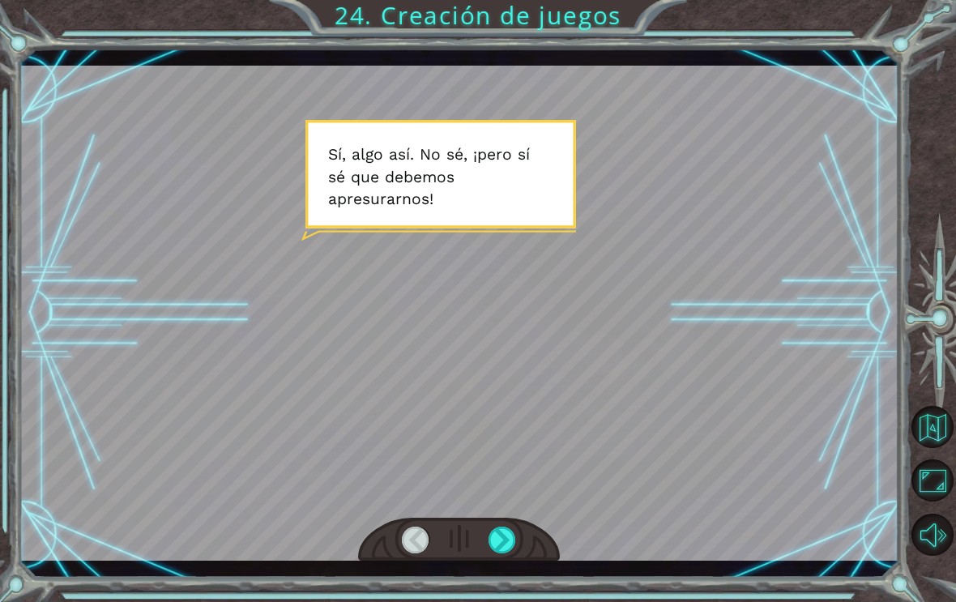
click at [512, 554] on div at bounding box center [503, 540] width 28 height 27
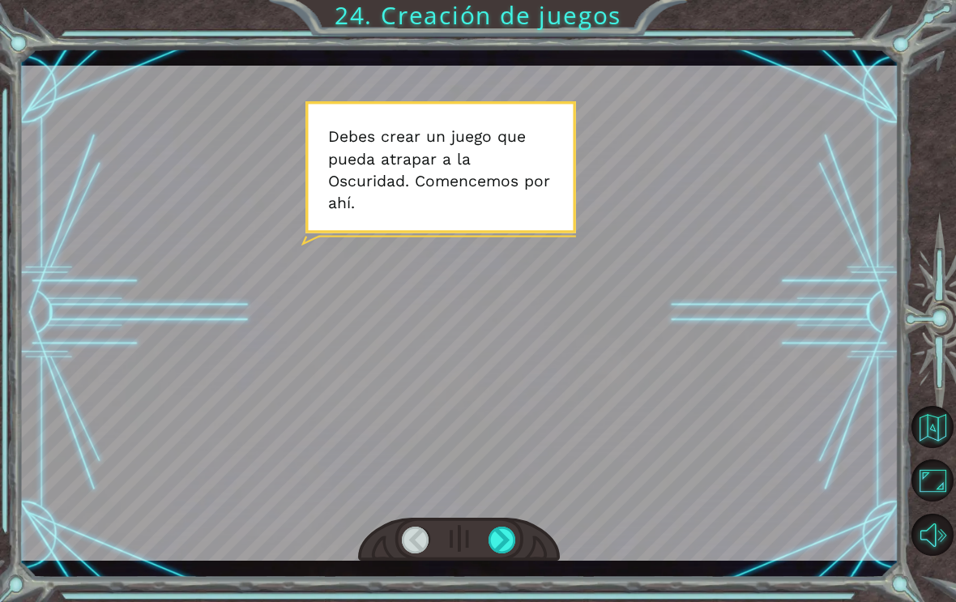
click at [515, 541] on div at bounding box center [503, 540] width 28 height 27
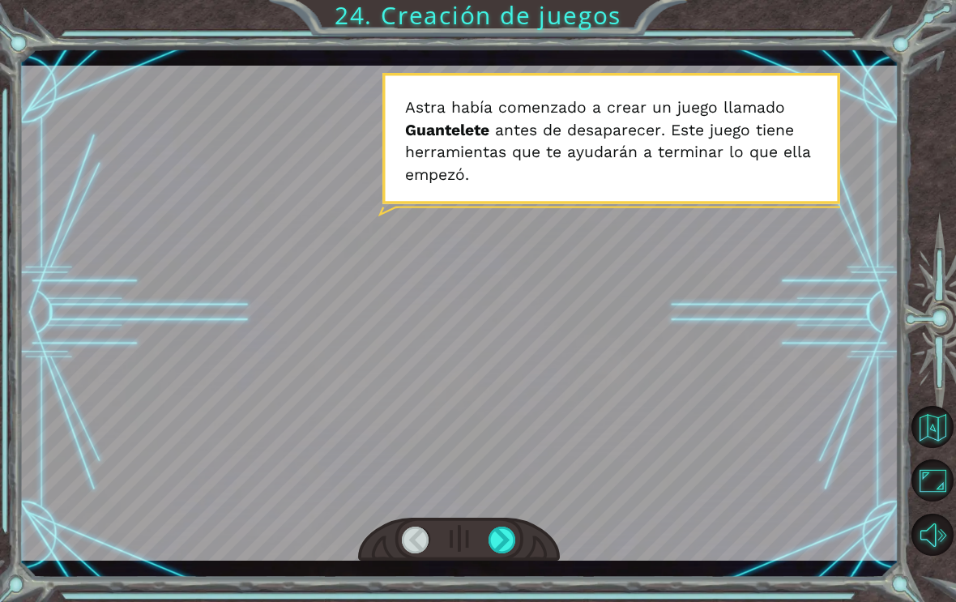
click at [515, 550] on div at bounding box center [503, 540] width 28 height 27
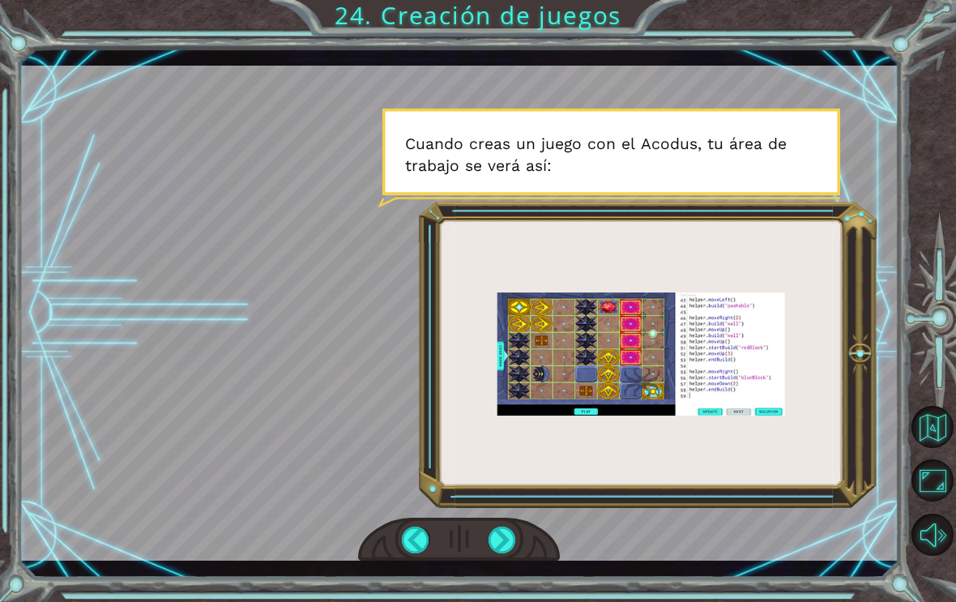
click at [490, 554] on div at bounding box center [503, 540] width 28 height 27
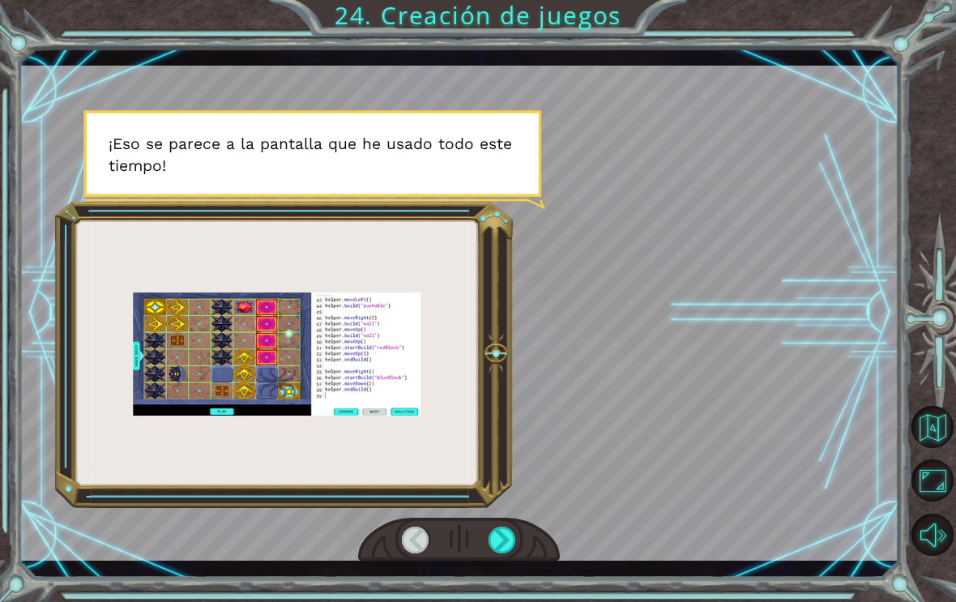
click at [514, 554] on div at bounding box center [503, 540] width 28 height 27
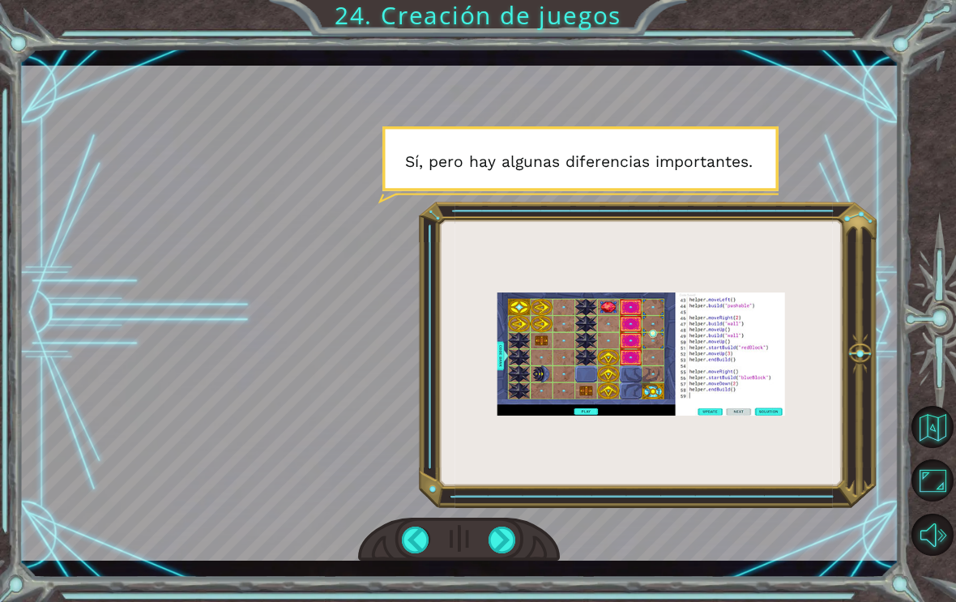
click at [494, 554] on div at bounding box center [503, 540] width 28 height 27
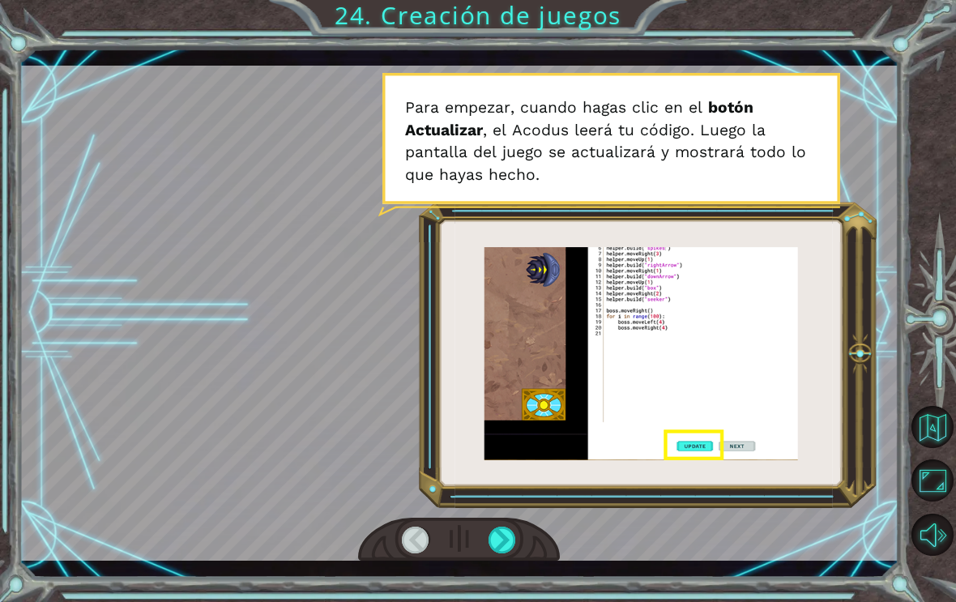
click at [504, 554] on div at bounding box center [503, 540] width 28 height 27
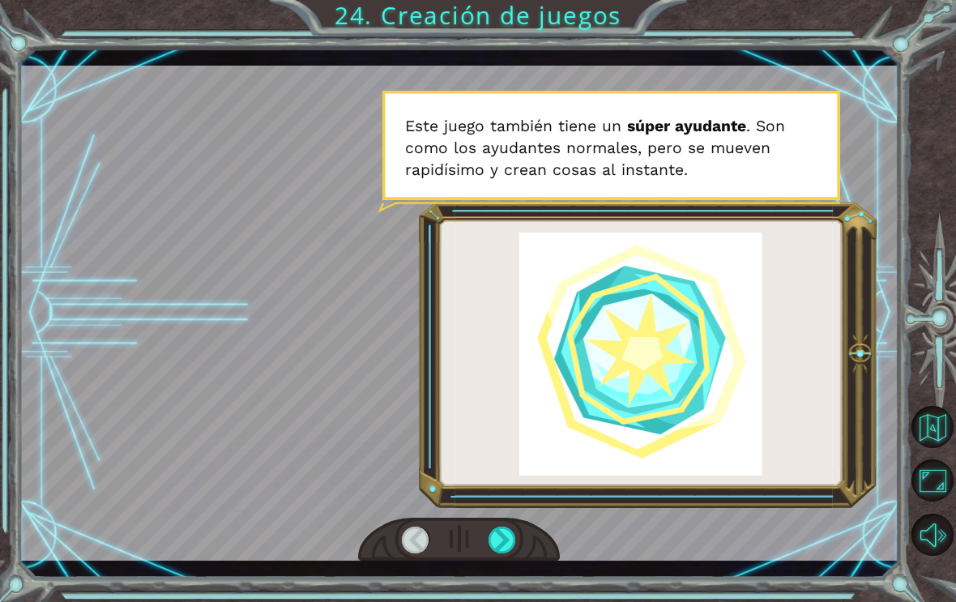
click at [490, 554] on div at bounding box center [503, 540] width 28 height 27
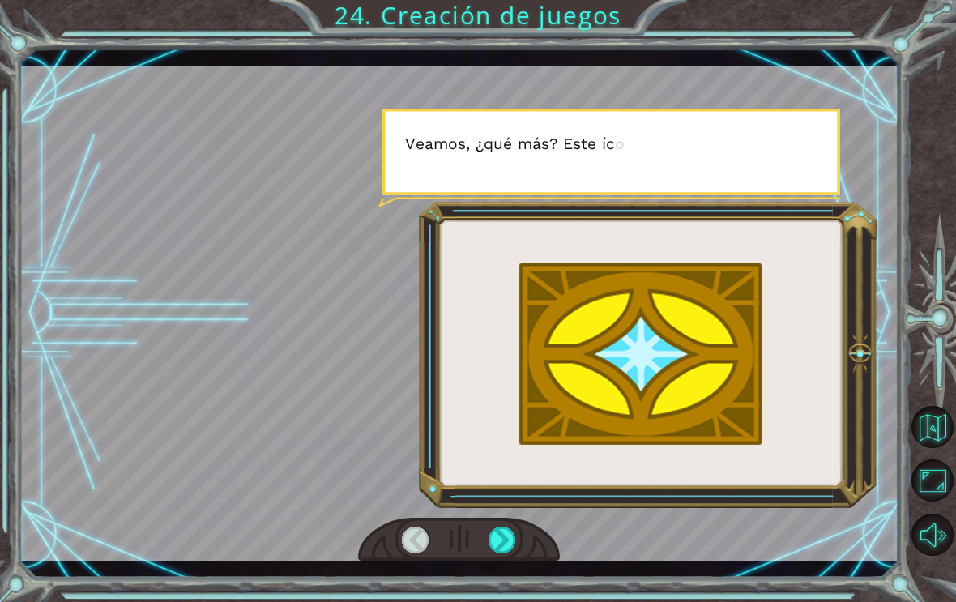
click at [498, 554] on div at bounding box center [503, 540] width 28 height 27
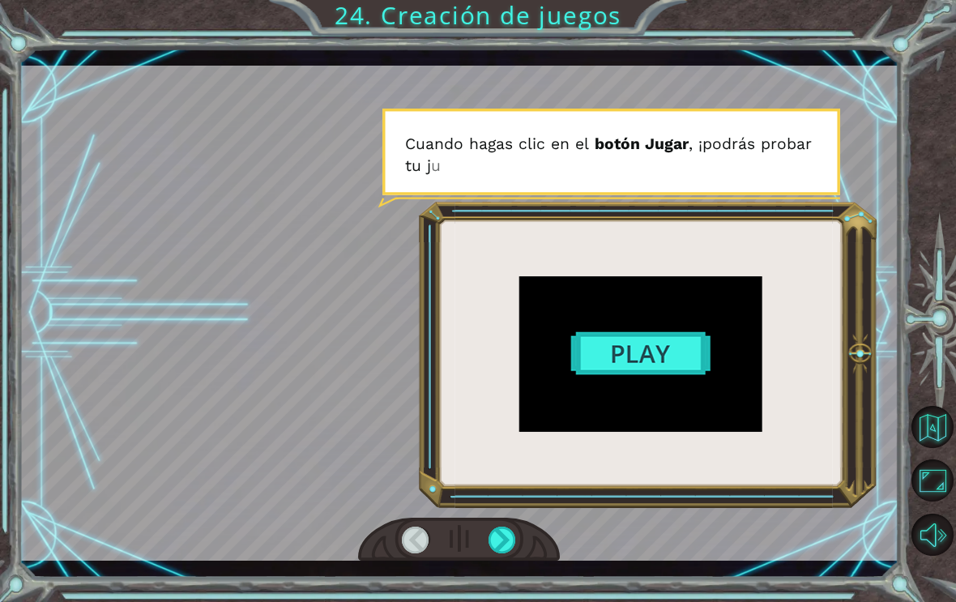
click at [404, 552] on div at bounding box center [416, 540] width 28 height 27
click at [413, 554] on div at bounding box center [416, 540] width 28 height 27
click at [403, 548] on div at bounding box center [416, 540] width 28 height 27
click at [423, 546] on div at bounding box center [416, 540] width 28 height 27
click at [422, 554] on div at bounding box center [416, 540] width 28 height 27
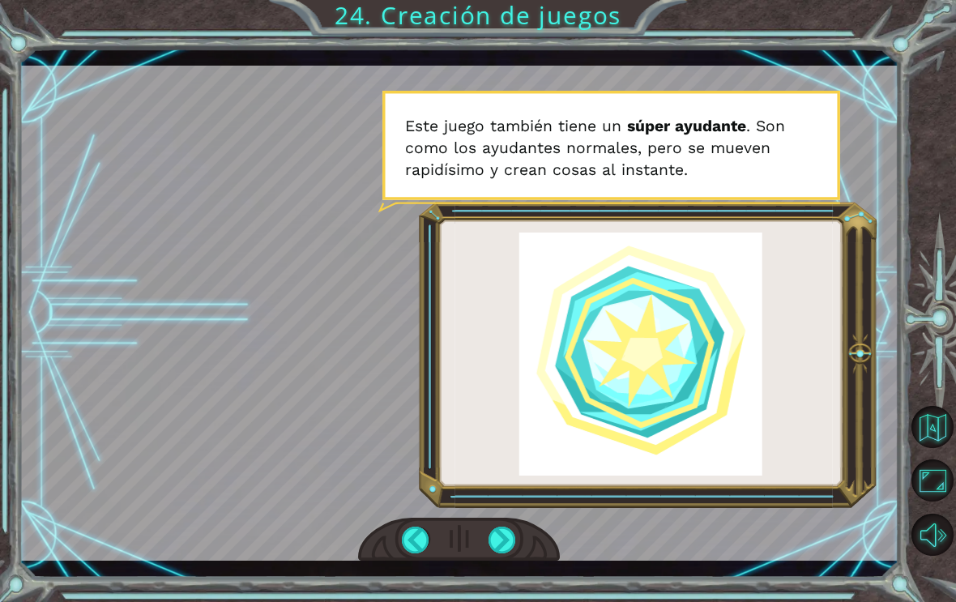
click at [417, 554] on div at bounding box center [416, 540] width 28 height 27
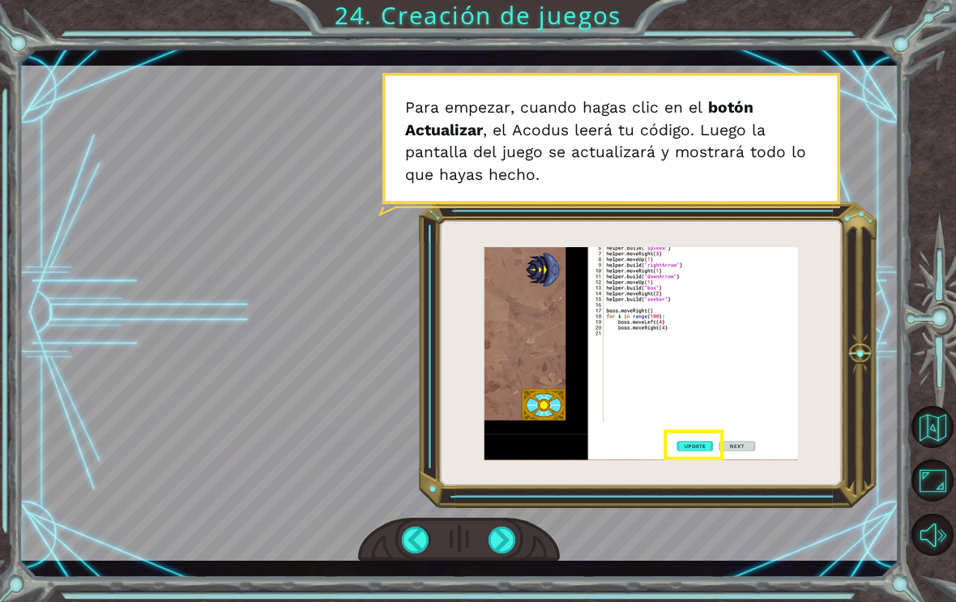
click at [404, 553] on div at bounding box center [416, 540] width 28 height 27
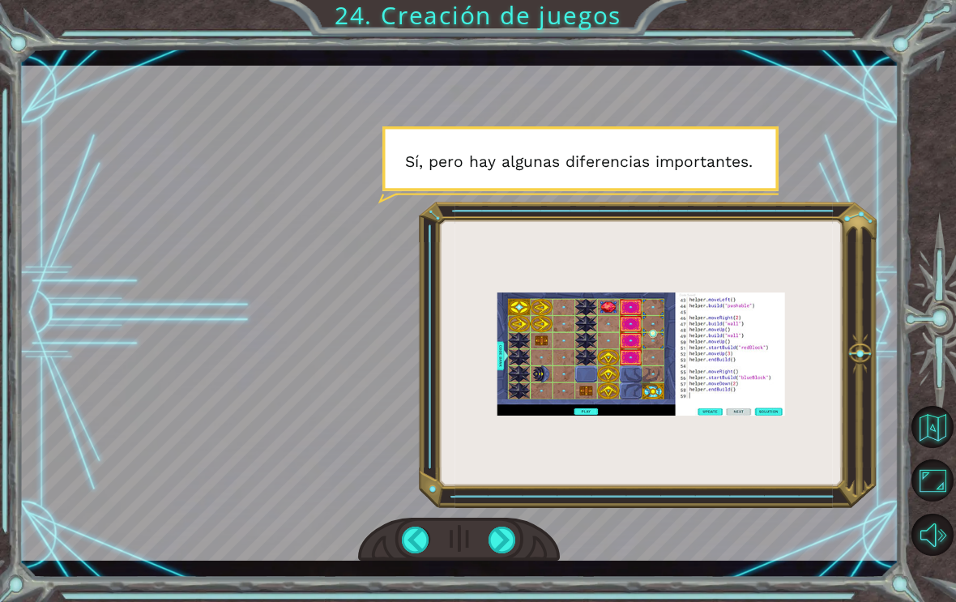
click at [490, 554] on div at bounding box center [503, 540] width 28 height 27
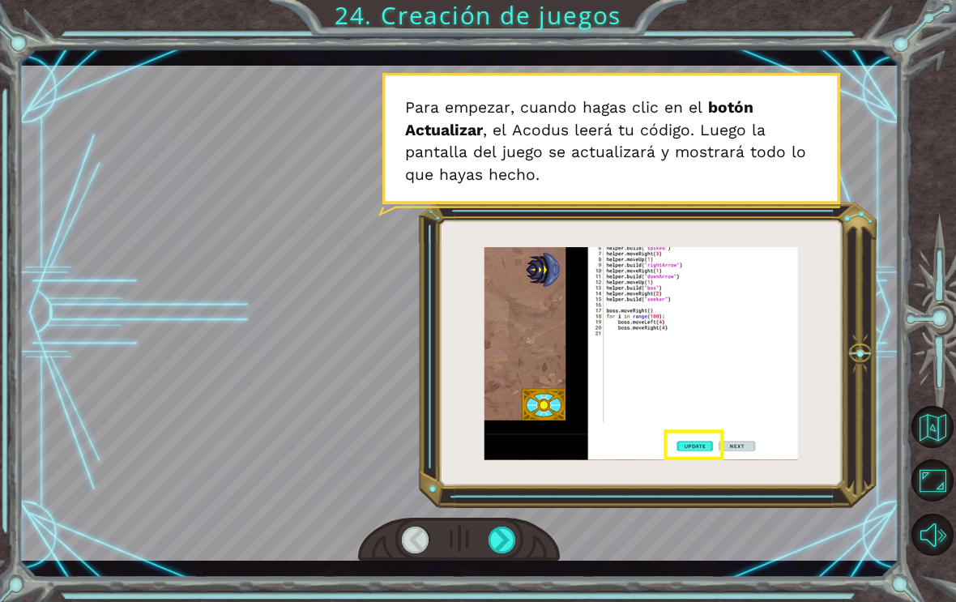
click at [496, 554] on div at bounding box center [503, 540] width 28 height 27
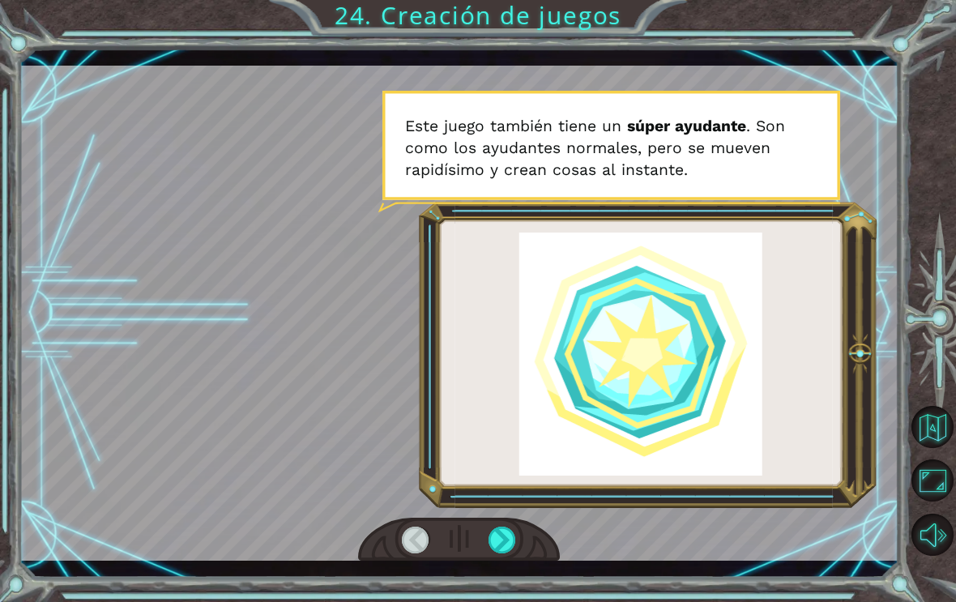
click at [499, 554] on div at bounding box center [503, 540] width 28 height 27
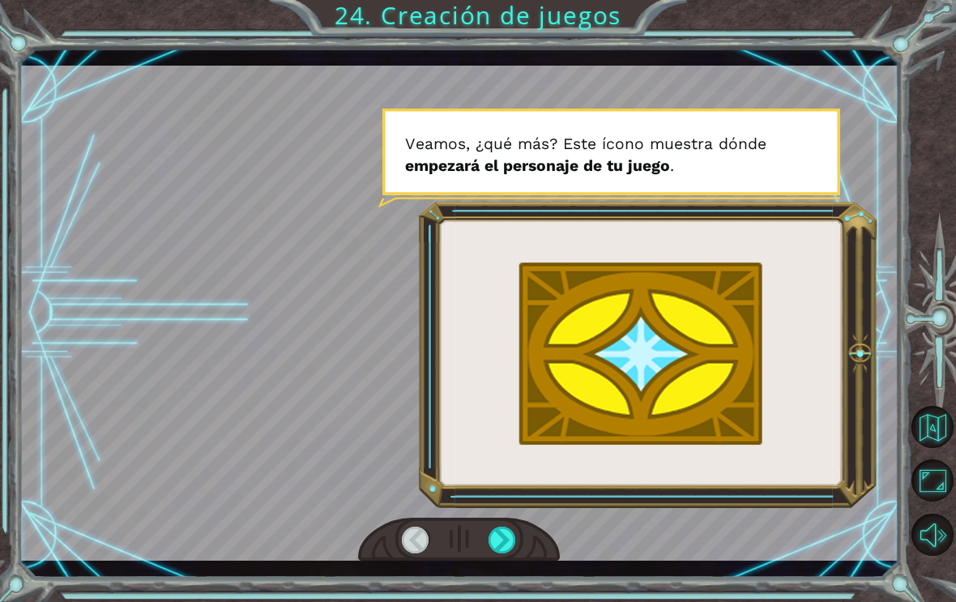
click at [496, 550] on div at bounding box center [503, 540] width 28 height 27
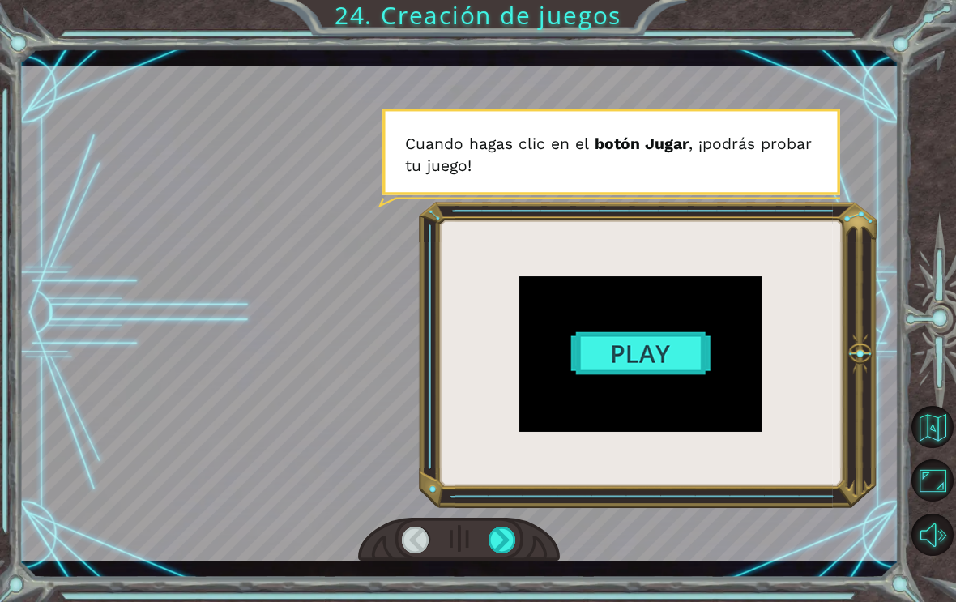
click at [507, 554] on div at bounding box center [503, 540] width 28 height 27
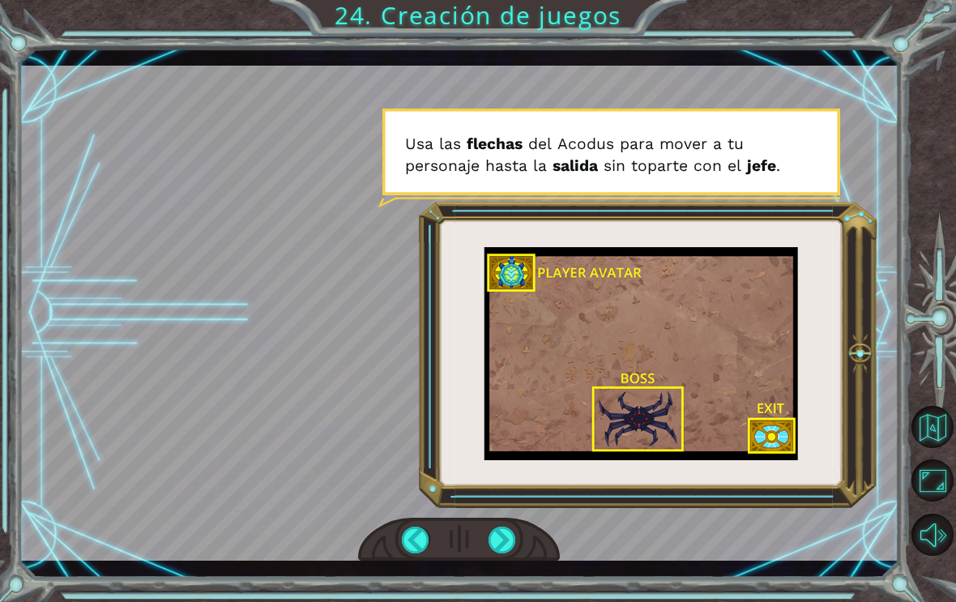
click at [503, 550] on div at bounding box center [503, 540] width 28 height 27
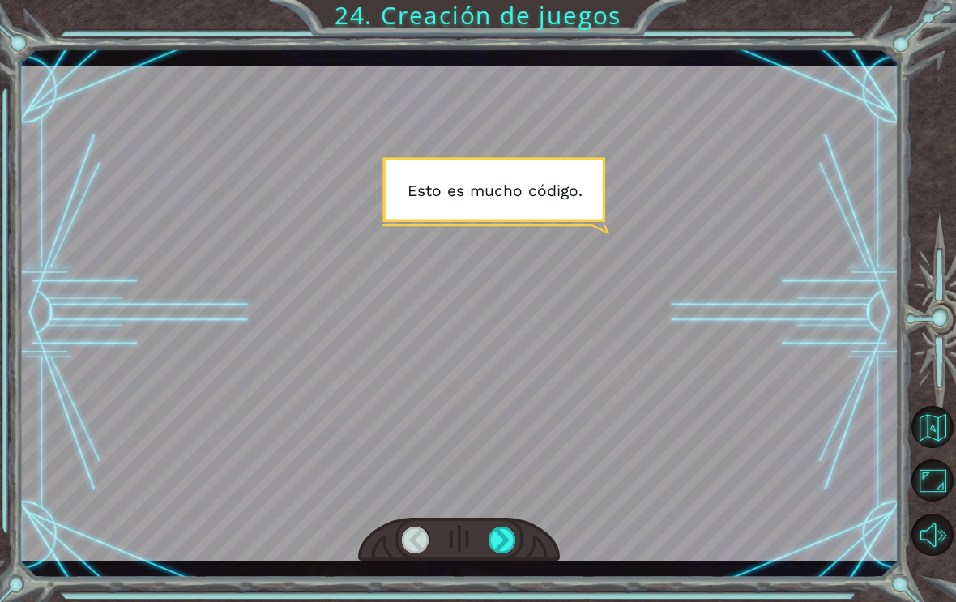
click at [516, 554] on div at bounding box center [503, 540] width 28 height 27
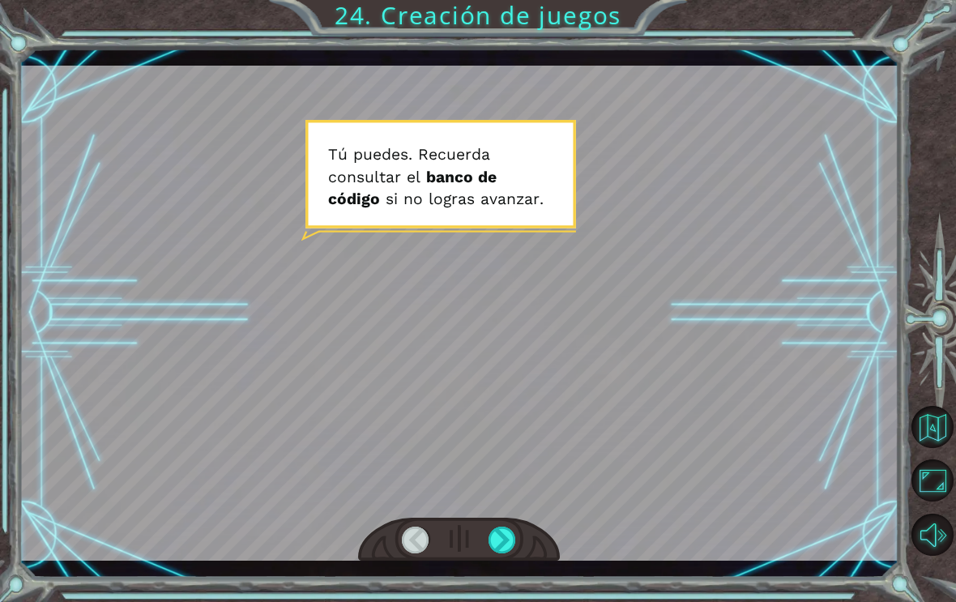
click at [514, 545] on div at bounding box center [503, 540] width 28 height 27
click at [504, 546] on div at bounding box center [503, 540] width 28 height 27
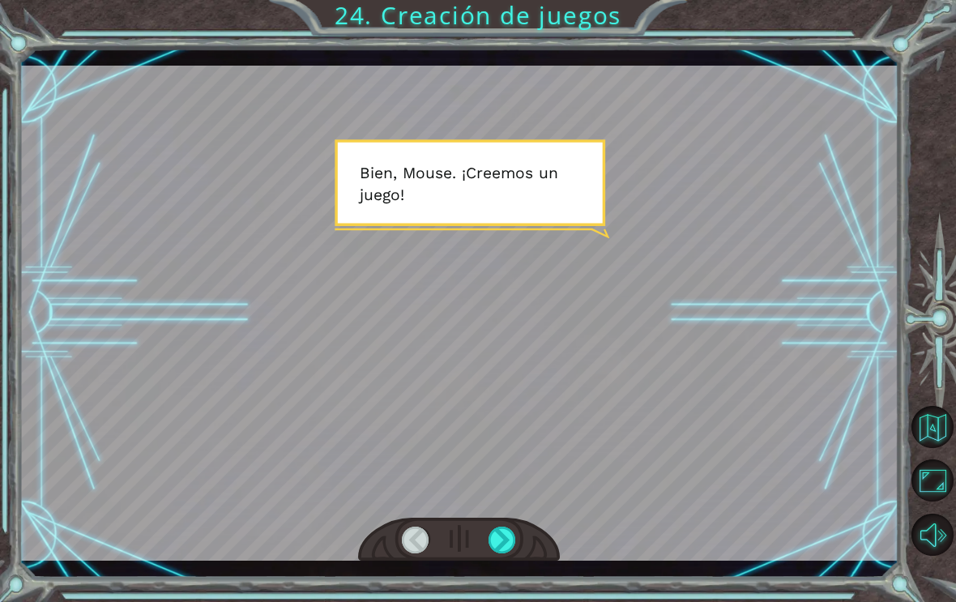
click at [506, 553] on div at bounding box center [503, 540] width 28 height 27
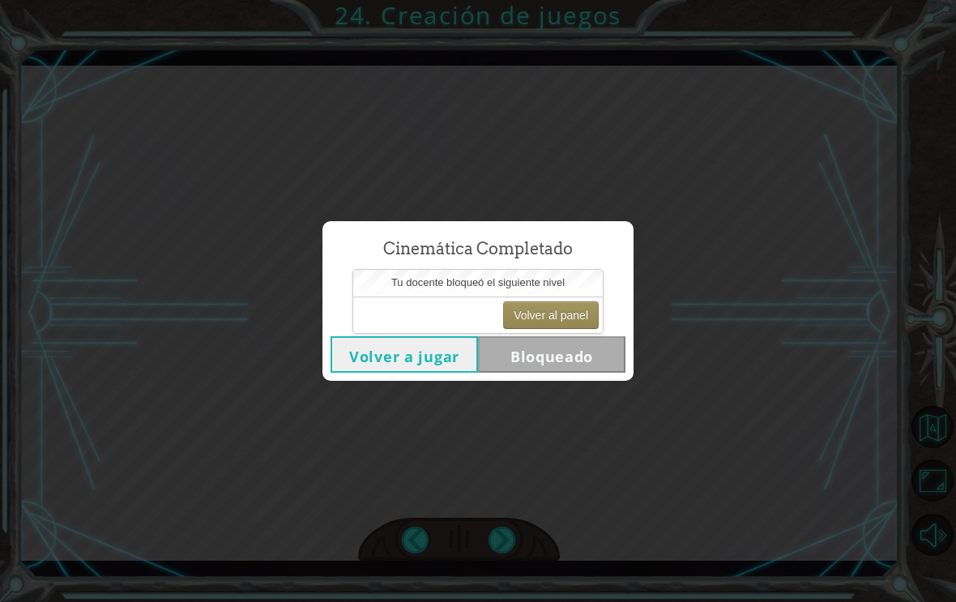
click at [543, 314] on button "Volver al panel" at bounding box center [551, 316] width 96 height 28
